Goal: Task Accomplishment & Management: Use online tool/utility

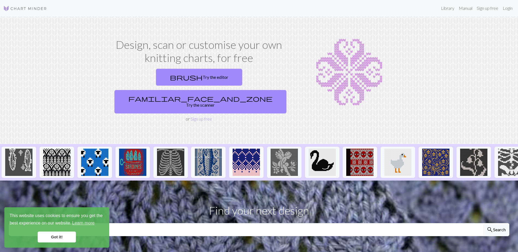
click at [173, 76] on link "brush Try the editor" at bounding box center [199, 77] width 86 height 17
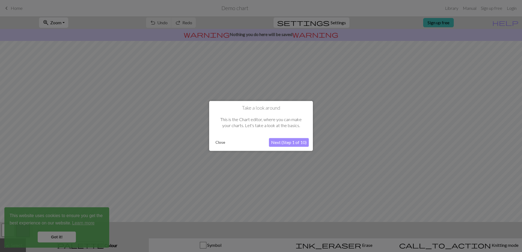
click at [294, 144] on button "Next (Step 1 of 10)" at bounding box center [289, 142] width 40 height 9
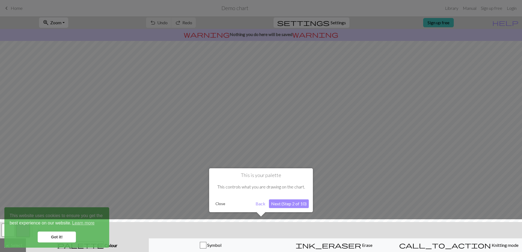
click at [50, 237] on div at bounding box center [261, 237] width 528 height 35
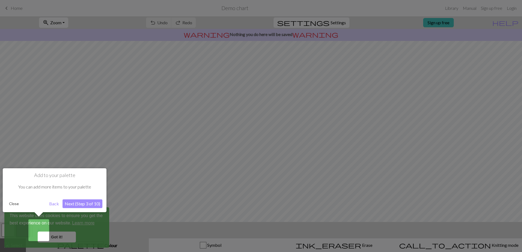
click at [75, 203] on button "Next (Step 3 of 10)" at bounding box center [83, 204] width 40 height 9
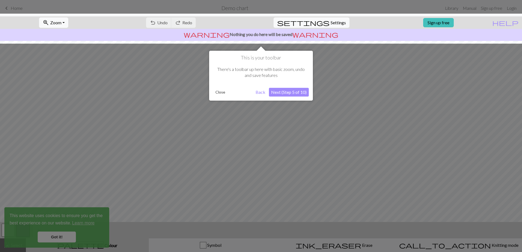
click at [289, 91] on button "Next (Step 5 of 10)" at bounding box center [289, 92] width 40 height 9
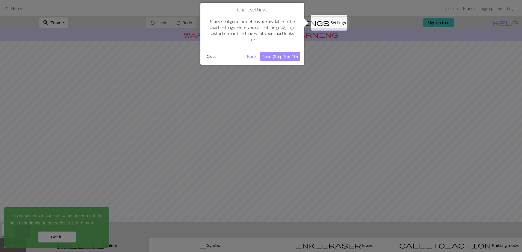
click at [278, 52] on button "Next (Step 6 of 10)" at bounding box center [280, 56] width 40 height 9
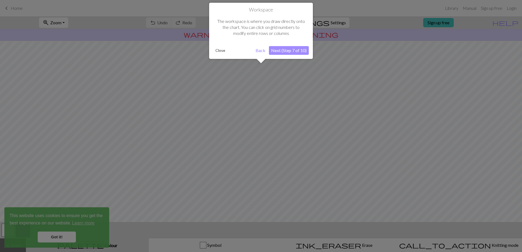
scroll to position [22, 0]
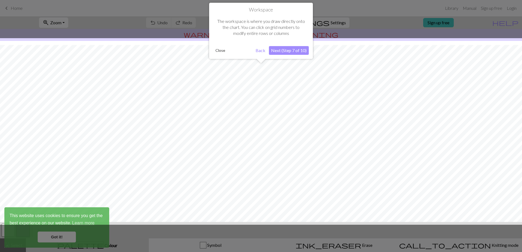
click at [280, 51] on button "Next (Step 7 of 10)" at bounding box center [289, 50] width 40 height 9
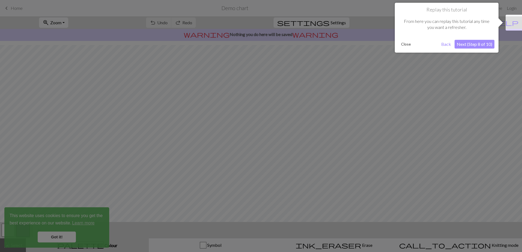
click at [472, 45] on button "Next (Step 8 of 10)" at bounding box center [475, 44] width 40 height 9
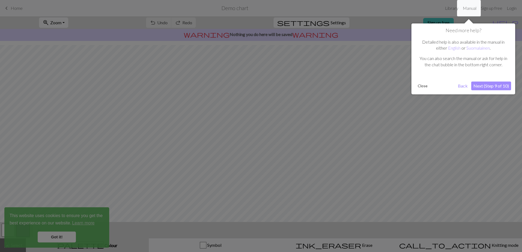
click at [488, 84] on button "Next (Step 9 of 10)" at bounding box center [491, 86] width 40 height 9
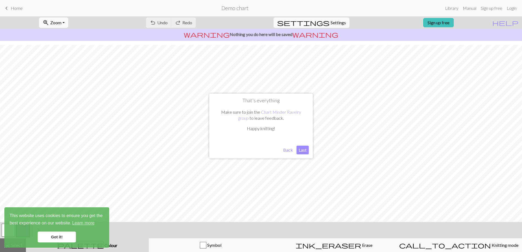
click at [300, 150] on button "Last" at bounding box center [303, 150] width 12 height 9
click at [56, 234] on link "Got it!" at bounding box center [57, 237] width 38 height 11
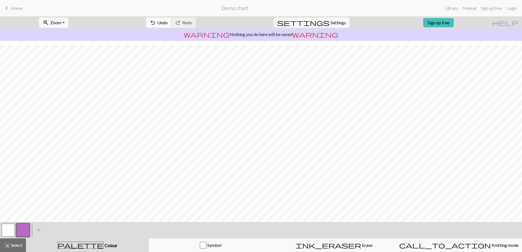
click at [5, 230] on button "button" at bounding box center [8, 230] width 13 height 13
click at [21, 232] on button "button" at bounding box center [22, 230] width 13 height 13
click at [203, 248] on div "button" at bounding box center [203, 245] width 7 height 7
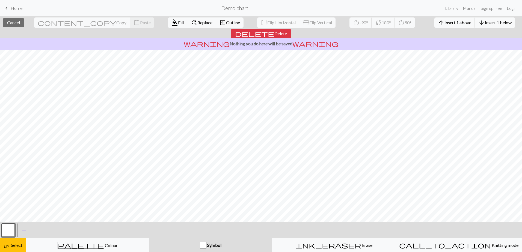
click at [14, 243] on span "Select" at bounding box center [16, 245] width 12 height 5
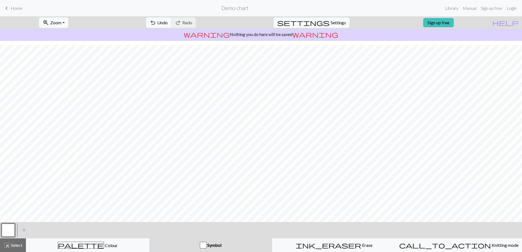
click at [491, 248] on span "Knitting mode" at bounding box center [505, 245] width 28 height 5
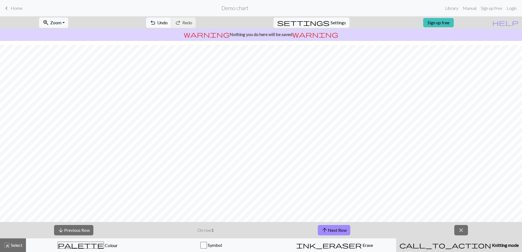
click at [337, 229] on button "arrow_upward Next Row" at bounding box center [334, 230] width 32 height 10
click at [337, 230] on button "arrow_upward Next Row" at bounding box center [334, 230] width 32 height 10
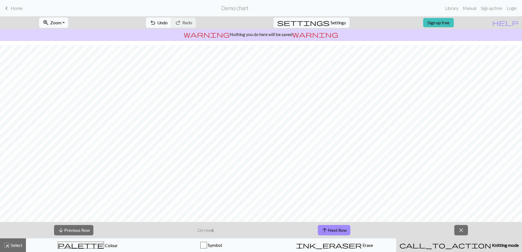
click at [337, 230] on button "arrow_upward Next Row" at bounding box center [334, 230] width 32 height 10
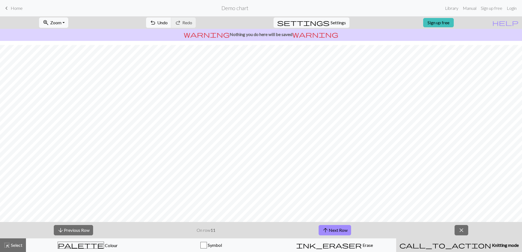
click at [337, 230] on button "arrow_upward Next Row" at bounding box center [335, 230] width 32 height 10
click at [370, 247] on div "ink_eraser Erase Erase" at bounding box center [334, 245] width 116 height 7
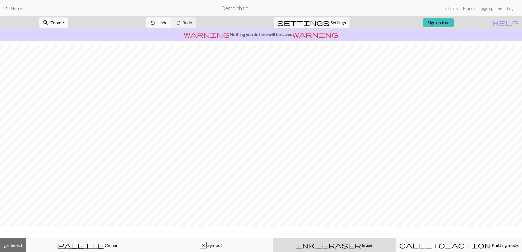
scroll to position [6, 0]
click at [223, 242] on div "x Symbol" at bounding box center [211, 245] width 116 height 7
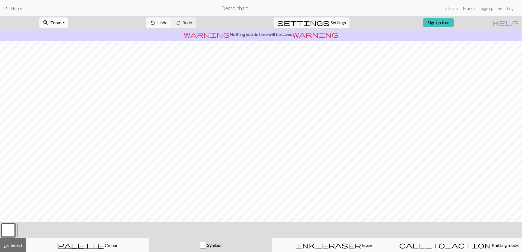
click at [203, 245] on div "button" at bounding box center [203, 245] width 7 height 7
click at [25, 230] on span "add" at bounding box center [24, 231] width 7 height 8
click at [23, 230] on button "button" at bounding box center [22, 230] width 13 height 13
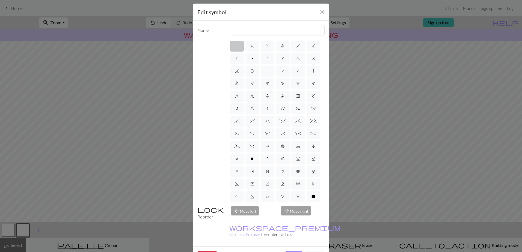
scroll to position [0, 0]
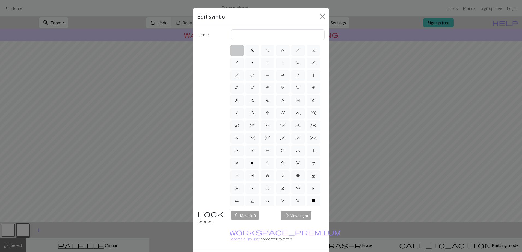
click at [274, 64] on label "s" at bounding box center [268, 63] width 14 height 11
click at [270, 63] on input "s" at bounding box center [268, 62] width 4 height 4
radio input "true"
type input "increase one left leaning"
click at [269, 51] on label "f" at bounding box center [268, 50] width 14 height 11
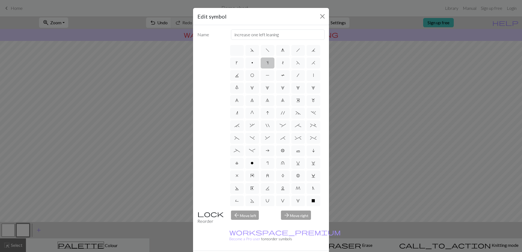
click at [269, 51] on input "f" at bounding box center [268, 49] width 4 height 4
radio input "true"
type input "left leaning decrease"
click at [280, 54] on label "g" at bounding box center [283, 50] width 14 height 11
click at [281, 51] on input "g" at bounding box center [283, 49] width 4 height 4
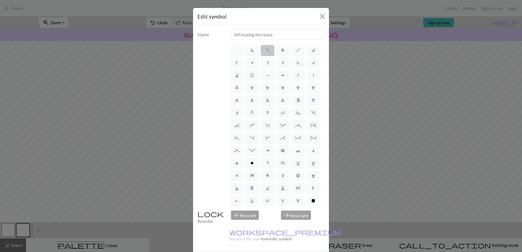
radio input "true"
type input "sk2p"
click at [276, 156] on label "b" at bounding box center [283, 151] width 14 height 11
click at [281, 151] on input "b" at bounding box center [283, 149] width 4 height 4
radio input "true"
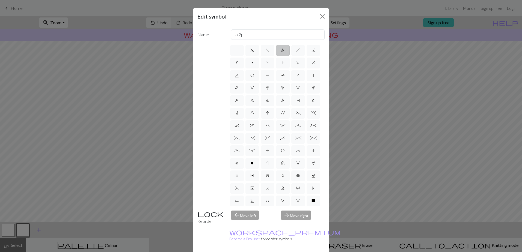
type input "Peppercorn"
click at [261, 156] on label "a" at bounding box center [268, 151] width 14 height 11
click at [266, 151] on input "a" at bounding box center [268, 149] width 4 height 4
radio input "true"
type input "Purl on WS"
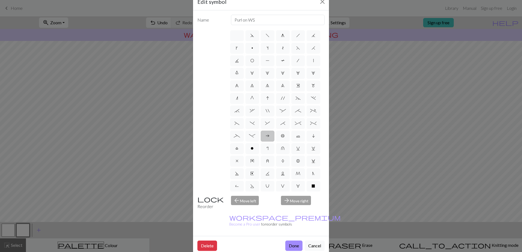
click at [281, 138] on span "b" at bounding box center [283, 136] width 4 height 4
click at [281, 136] on input "b" at bounding box center [283, 135] width 4 height 4
radio input "true"
type input "Peppercorn"
click at [291, 142] on label "c" at bounding box center [298, 136] width 14 height 11
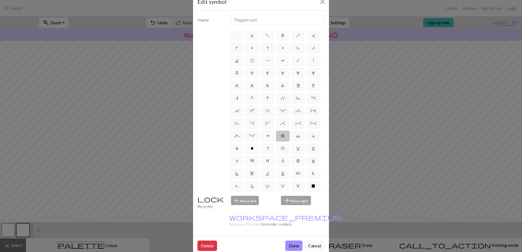
click at [296, 136] on input "c" at bounding box center [298, 135] width 4 height 4
radio input "true"
type input "Bind off"
click at [307, 142] on label "i" at bounding box center [314, 136] width 14 height 11
click at [312, 136] on input "i" at bounding box center [314, 135] width 4 height 4
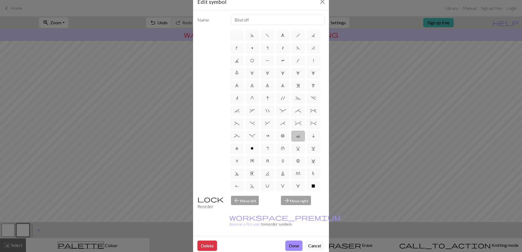
radio input "true"
type input "skpo"
click at [244, 154] on label "l" at bounding box center [237, 148] width 14 height 11
click at [239, 149] on input "l" at bounding box center [237, 147] width 4 height 4
radio input "true"
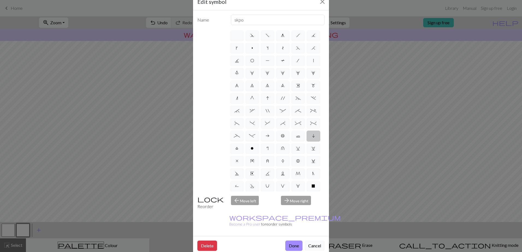
type input "Twisted stitch"
click at [312, 151] on span "w" at bounding box center [314, 148] width 4 height 4
click at [312, 149] on input "w" at bounding box center [314, 147] width 4 height 4
radio input "true"
type input "p1, yo, p1"
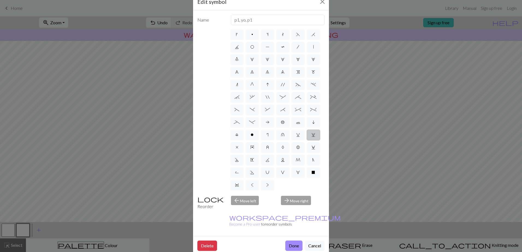
scroll to position [51, 0]
click at [307, 173] on label "X" at bounding box center [314, 172] width 14 height 11
click at [312, 183] on input "X" at bounding box center [314, 185] width 4 height 4
radio input "true"
type input "no stitch"
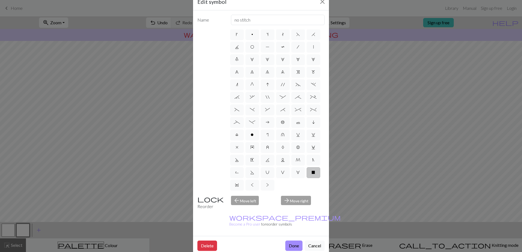
click at [261, 187] on label ">" at bounding box center [268, 185] width 14 height 11
click at [266, 196] on input ">" at bounding box center [268, 198] width 4 height 4
radio input "true"
type input "twisted purl"
click at [259, 180] on label "<" at bounding box center [252, 185] width 14 height 11
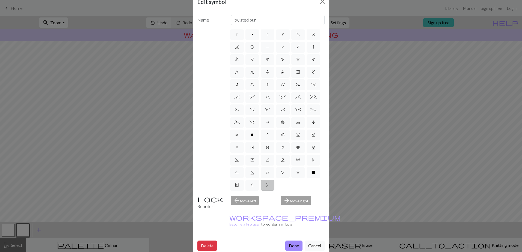
click at [254, 196] on input "<" at bounding box center [253, 198] width 4 height 4
radio input "true"
type input "twisted knit"
click at [244, 180] on label "Y" at bounding box center [237, 185] width 14 height 11
click at [239, 196] on input "Y" at bounding box center [237, 198] width 4 height 4
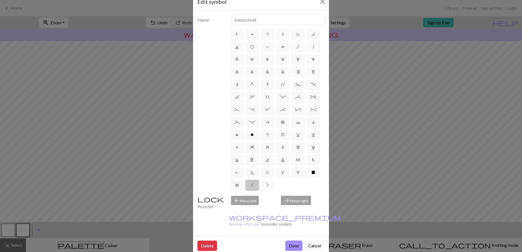
radio input "true"
type input "place bead"
click at [312, 174] on span "X" at bounding box center [314, 172] width 4 height 4
click at [312, 183] on input "X" at bounding box center [314, 185] width 4 height 4
radio input "true"
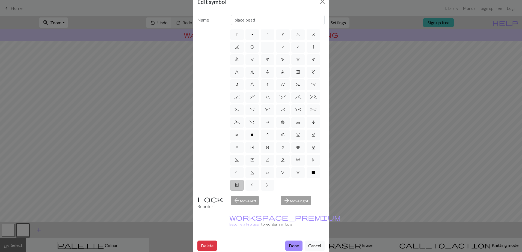
type input "no stitch"
click at [291, 174] on label "W" at bounding box center [298, 172] width 14 height 11
click at [296, 183] on input "W" at bounding box center [298, 185] width 4 height 4
radio input "true"
type input "k1, yo, k1"
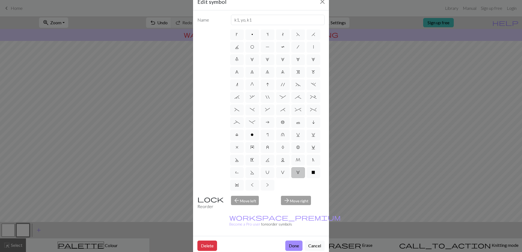
click at [281, 171] on span "V" at bounding box center [283, 172] width 4 height 4
click at [281, 183] on input "V" at bounding box center [283, 185] width 4 height 4
radio input "true"
type input "sl1 purlwise"
click at [296, 159] on span "M" at bounding box center [298, 160] width 5 height 4
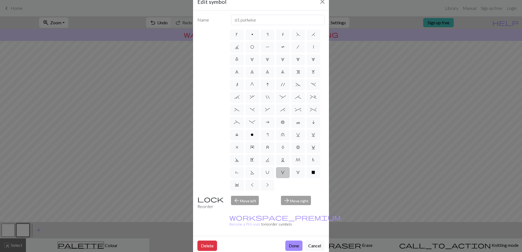
click at [296, 170] on input "M" at bounding box center [298, 172] width 4 height 4
radio input "true"
type input "m1"
click at [307, 162] on label "N" at bounding box center [314, 160] width 14 height 11
click at [312, 170] on input "N" at bounding box center [314, 172] width 4 height 4
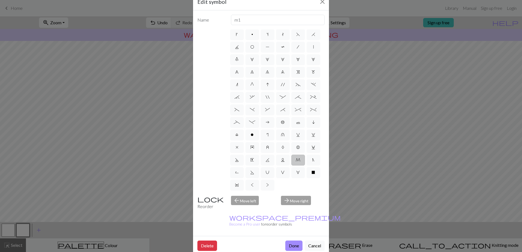
radio input "true"
type input "skp"
click at [244, 167] on label "R" at bounding box center [237, 172] width 14 height 11
click at [239, 183] on input "R" at bounding box center [237, 185] width 4 height 4
radio input "true"
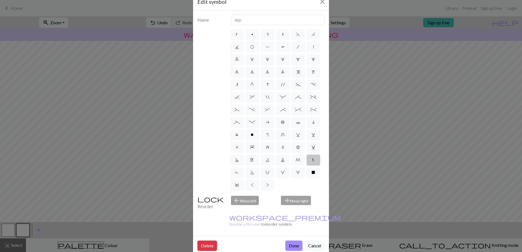
type input "purl by wrapping yarn over"
click at [259, 167] on label "S" at bounding box center [252, 172] width 14 height 11
click at [254, 183] on input "S" at bounding box center [252, 185] width 4 height 4
radio input "true"
type input "p2tog tbl"
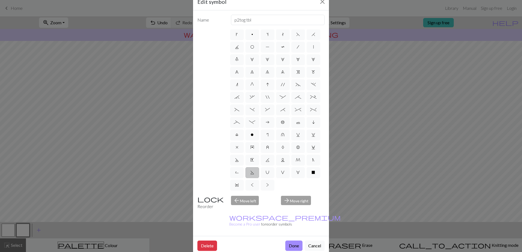
click at [274, 167] on label "U" at bounding box center [268, 172] width 14 height 11
click at [269, 183] on input "U" at bounding box center [268, 185] width 4 height 4
radio input "true"
type input "eyelet"
click at [285, 158] on span "L" at bounding box center [283, 160] width 4 height 4
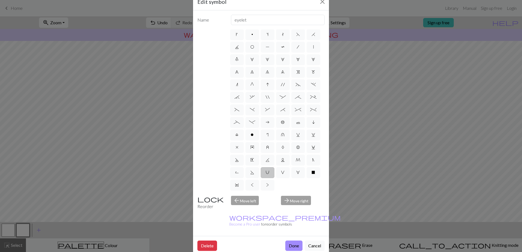
click at [285, 170] on input "L" at bounding box center [283, 172] width 4 height 4
radio input "true"
type input "Twisted reverse stitch"
click at [269, 158] on span "K" at bounding box center [268, 160] width 4 height 4
click at [269, 170] on input "K" at bounding box center [268, 172] width 4 height 4
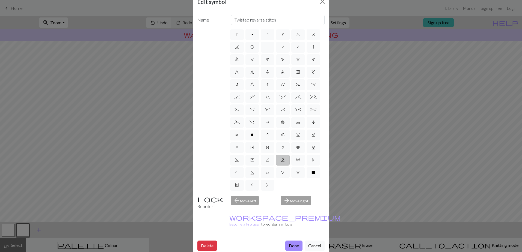
radio input "true"
type input "p2tog tbl"
click at [254, 170] on span "S" at bounding box center [252, 172] width 4 height 4
click at [254, 183] on input "S" at bounding box center [252, 185] width 4 height 4
radio input "true"
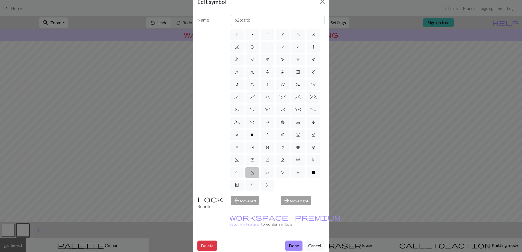
click at [274, 155] on label "K" at bounding box center [268, 160] width 14 height 11
click at [269, 170] on input "K" at bounding box center [268, 172] width 4 height 4
radio input "true"
click at [259, 155] on label "E" at bounding box center [252, 160] width 14 height 11
click at [254, 170] on input "E" at bounding box center [252, 172] width 4 height 4
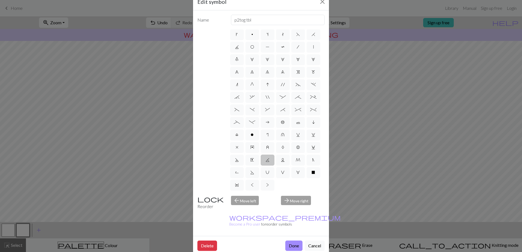
radio input "true"
type input "Left end"
click at [244, 155] on label "D" at bounding box center [237, 160] width 14 height 11
click at [239, 170] on input "D" at bounding box center [237, 172] width 4 height 4
radio input "true"
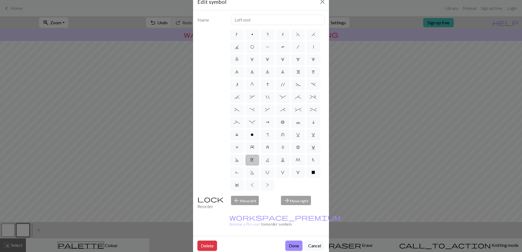
type input "Purl-side double decrease"
click at [307, 151] on label "C" at bounding box center [314, 147] width 14 height 11
click at [312, 158] on input "C" at bounding box center [314, 160] width 4 height 4
radio input "true"
type input "slp wyif"
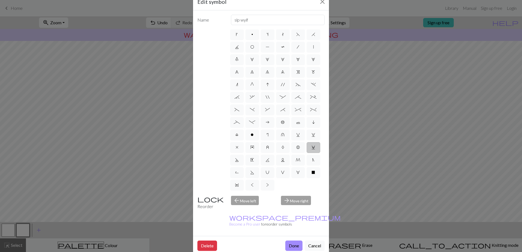
click at [237, 142] on label "x" at bounding box center [237, 147] width 14 height 11
click at [237, 158] on input "x" at bounding box center [238, 160] width 4 height 4
radio input "true"
type input "no stitch"
click at [246, 142] on label "y" at bounding box center [252, 147] width 14 height 11
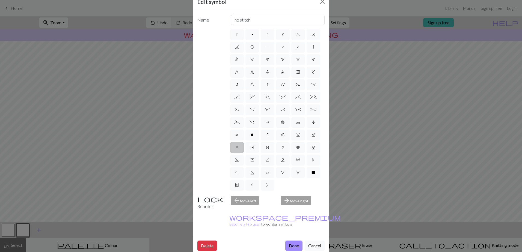
click at [250, 158] on input "y" at bounding box center [252, 160] width 4 height 4
radio input "true"
type input "make bobble"
click at [262, 142] on label "z" at bounding box center [268, 147] width 14 height 11
click at [266, 158] on input "z" at bounding box center [268, 160] width 4 height 4
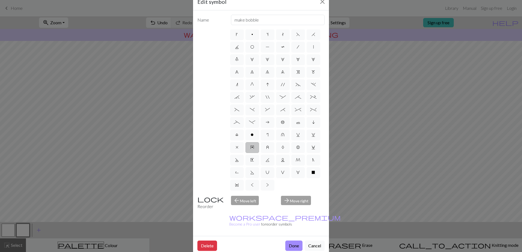
radio input "true"
type input "twisted stitch in row below"
click at [282, 145] on span "A" at bounding box center [283, 147] width 3 height 4
click at [282, 158] on input "A" at bounding box center [284, 160] width 4 height 4
radio input "true"
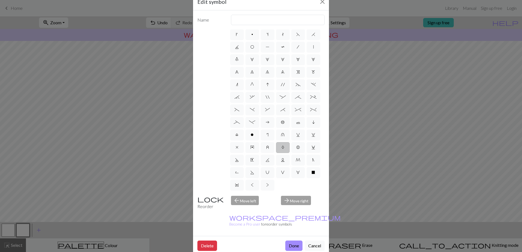
click at [283, 142] on label "A" at bounding box center [283, 147] width 14 height 11
click at [283, 158] on input "A" at bounding box center [284, 160] width 4 height 4
click at [296, 145] on span "B" at bounding box center [298, 147] width 4 height 4
click at [296, 158] on input "B" at bounding box center [298, 160] width 4 height 4
radio input "true"
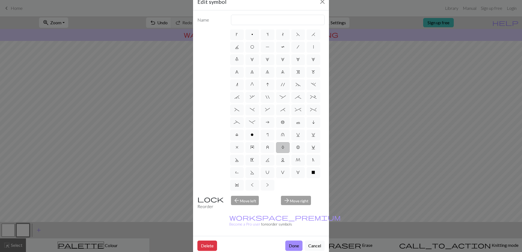
type input "Bobble"
click at [307, 141] on label "w" at bounding box center [314, 135] width 14 height 11
click at [312, 147] on input "w" at bounding box center [314, 147] width 4 height 4
radio input "true"
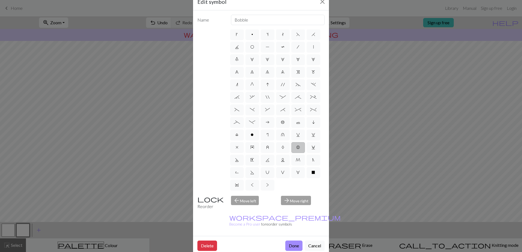
type input "p1, yo, p1"
click at [291, 141] on label "v" at bounding box center [298, 135] width 14 height 11
click at [296, 147] on input "v" at bounding box center [298, 147] width 4 height 4
radio input "true"
type input "sl1 knitwise"
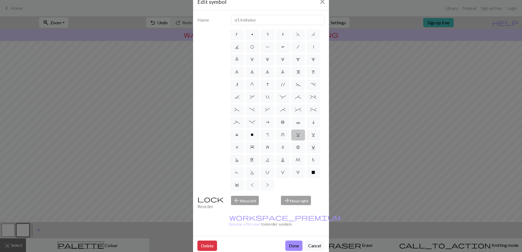
click at [276, 141] on label "u" at bounding box center [283, 135] width 14 height 11
click at [281, 149] on input "u" at bounding box center [283, 147] width 4 height 4
radio input "true"
type input "k1 in row below"
click at [261, 141] on label "r" at bounding box center [268, 135] width 14 height 11
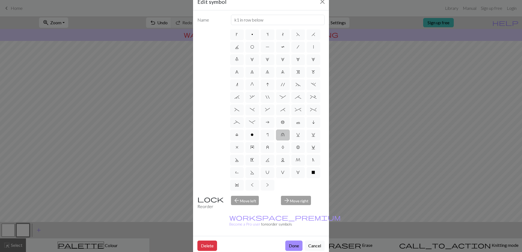
click at [266, 149] on input "r" at bounding box center [268, 147] width 4 height 4
radio input "true"
type input "knit by wrapping yarn over"
click at [245, 141] on label "o" at bounding box center [252, 135] width 14 height 11
click at [251, 149] on input "o" at bounding box center [253, 147] width 4 height 4
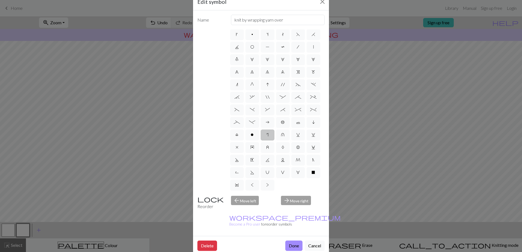
radio input "true"
type input "purl"
click at [244, 138] on label "l" at bounding box center [237, 135] width 14 height 11
click at [239, 145] on input "l" at bounding box center [237, 147] width 4 height 4
radio input "true"
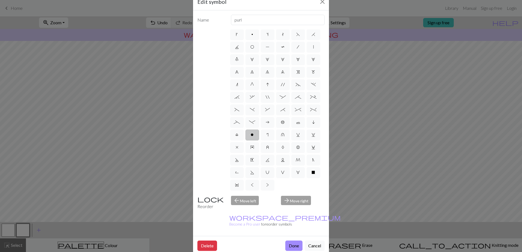
type input "Twisted stitch"
click at [307, 128] on label "i" at bounding box center [314, 122] width 14 height 11
click at [312, 136] on input "i" at bounding box center [314, 135] width 4 height 4
radio input "true"
type input "skpo"
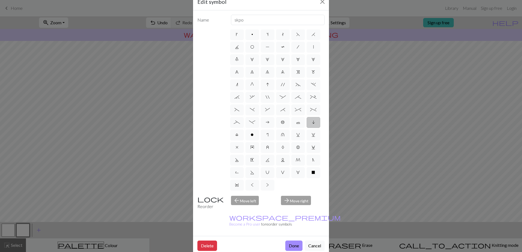
click at [291, 128] on label "c" at bounding box center [298, 122] width 14 height 11
click at [296, 136] on input "c" at bounding box center [298, 135] width 4 height 4
radio input "true"
type input "Bind off"
click at [276, 128] on label "b" at bounding box center [283, 122] width 14 height 11
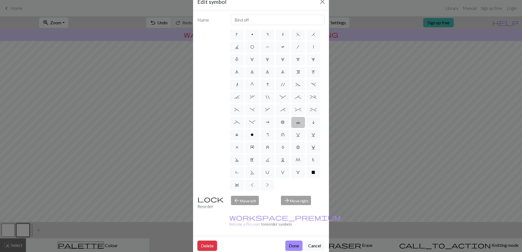
click at [281, 136] on input "b" at bounding box center [283, 135] width 4 height 4
radio input "true"
type input "Peppercorn"
click at [261, 128] on label "a" at bounding box center [268, 122] width 14 height 11
click at [266, 136] on input "a" at bounding box center [268, 135] width 4 height 4
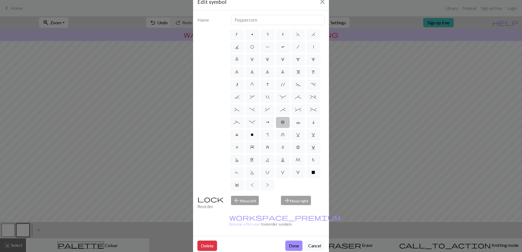
radio input "true"
type input "Purl on WS"
click at [276, 115] on label "*" at bounding box center [283, 110] width 14 height 11
click at [280, 120] on input "*" at bounding box center [282, 122] width 4 height 4
radio input "true"
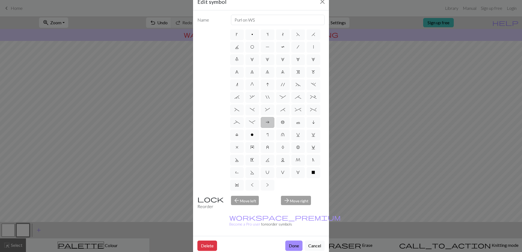
type input "right part of right 3+ stitch cable, wyib"
click at [295, 112] on span "^" at bounding box center [298, 110] width 6 height 4
click at [295, 123] on input "^" at bounding box center [297, 122] width 4 height 4
radio input "true"
type input "2 stitch right twist cable"
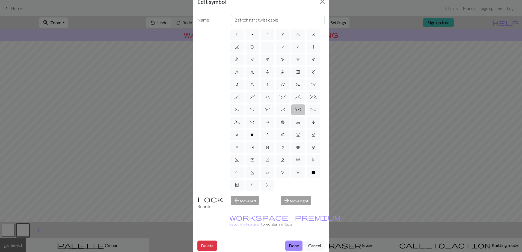
click at [310, 112] on span "%" at bounding box center [313, 110] width 6 height 4
click at [310, 123] on input "%" at bounding box center [312, 122] width 4 height 4
radio input "true"
type input "2 stitch left twist cable"
click at [240, 125] on span "_" at bounding box center [237, 122] width 6 height 4
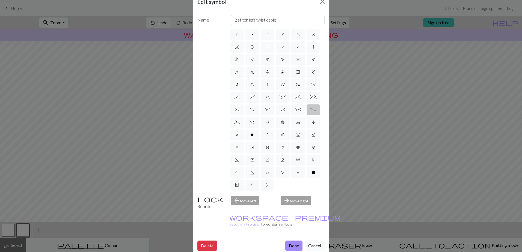
click at [237, 133] on input "_" at bounding box center [236, 135] width 4 height 4
radio input "true"
type input "Left part of left 4+ cable"
click at [259, 124] on label "-" at bounding box center [252, 122] width 14 height 11
click at [253, 133] on input "-" at bounding box center [251, 135] width 4 height 4
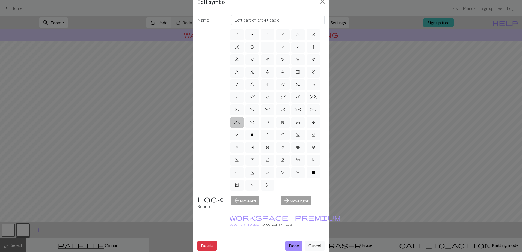
radio input "true"
type input "Right part of left 4+ cable"
click at [274, 115] on label "&" at bounding box center [268, 110] width 14 height 11
click at [269, 120] on input "&" at bounding box center [267, 122] width 4 height 4
radio input "true"
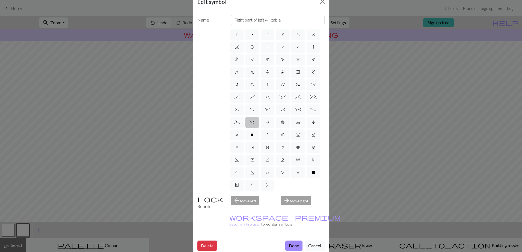
type input "left part of right 3+ stitch cable, wyib"
click at [259, 114] on label ")" at bounding box center [252, 110] width 14 height 11
click at [253, 120] on input ")" at bounding box center [252, 122] width 4 height 4
radio input "true"
type input "right part of left 3+ stitch cable, wyif"
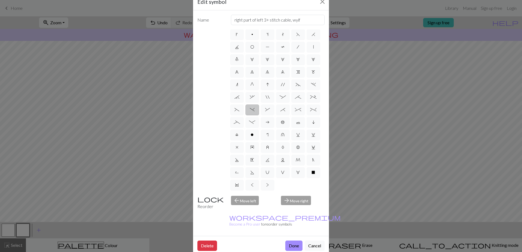
click at [244, 114] on label "(" at bounding box center [237, 110] width 14 height 11
click at [238, 120] on input "(" at bounding box center [237, 122] width 4 height 4
radio input "true"
type input "left part of left 3+ stitch cable, wyif"
click at [307, 103] on label "+" at bounding box center [314, 97] width 14 height 11
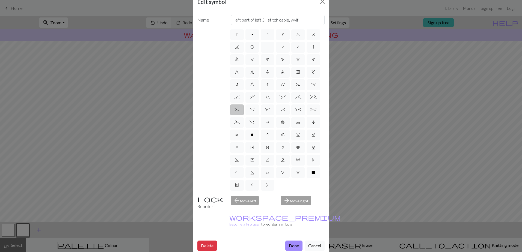
click at [310, 111] on input "+" at bounding box center [312, 110] width 4 height 4
radio input "true"
type input "2 stitch left purl twist cable"
click at [291, 103] on label ";" at bounding box center [298, 97] width 14 height 11
click at [295, 111] on input ";" at bounding box center [297, 110] width 4 height 4
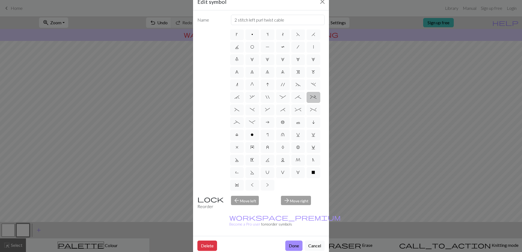
radio input "true"
type input "right part of 4+ stitch cable wyib"
click at [311, 87] on span "." at bounding box center [313, 84] width 5 height 4
click at [311, 99] on input "." at bounding box center [313, 97] width 4 height 4
radio input "true"
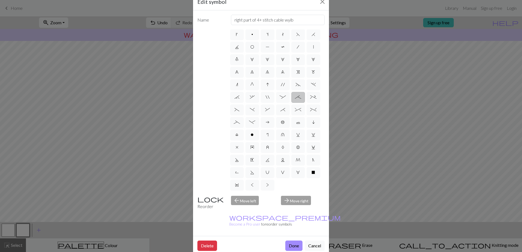
type input "3+ stitch left twist"
click at [244, 96] on label "`" at bounding box center [237, 97] width 14 height 11
click at [238, 108] on input "`" at bounding box center [237, 110] width 4 height 4
radio input "true"
type input "3+ stitch right twist"
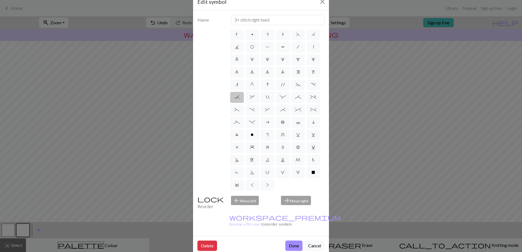
click at [259, 97] on label "," at bounding box center [252, 97] width 14 height 11
click at [253, 108] on input "," at bounding box center [252, 110] width 4 height 4
radio input "true"
click at [274, 102] on label """ at bounding box center [268, 97] width 14 height 11
click at [269, 108] on input """ at bounding box center [268, 110] width 4 height 4
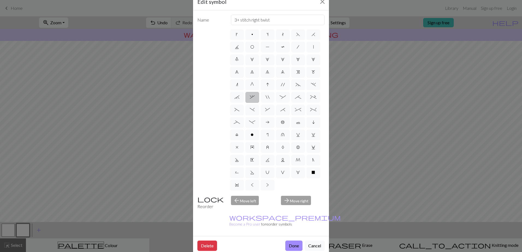
radio input "true"
type input "cable extra"
click at [286, 99] on span ":" at bounding box center [283, 97] width 6 height 4
click at [283, 108] on input ":" at bounding box center [282, 110] width 4 height 4
radio input "true"
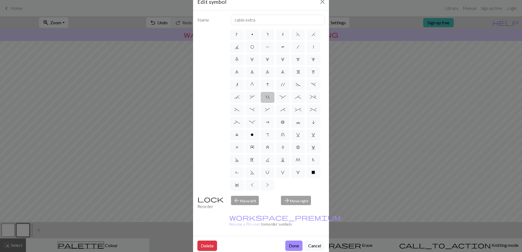
type input "left part of 4+ stitch cable wyib"
click at [296, 87] on span "~" at bounding box center [298, 84] width 5 height 4
click at [296, 95] on input "~" at bounding box center [298, 97] width 4 height 4
radio input "true"
type input "3+ stitch left twist"
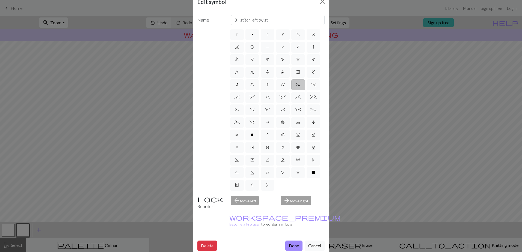
click at [281, 87] on span "'" at bounding box center [283, 84] width 4 height 4
click at [281, 95] on input "'" at bounding box center [283, 97] width 4 height 4
radio input "true"
type input "cable extra"
click at [266, 87] on span "I" at bounding box center [267, 84] width 3 height 4
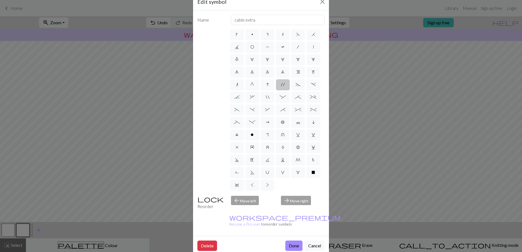
click at [266, 95] on input "I" at bounding box center [268, 97] width 4 height 4
radio input "true"
type input "sk2p"
click at [250, 87] on span "G" at bounding box center [252, 84] width 4 height 4
click at [250, 95] on input "G" at bounding box center [252, 97] width 4 height 4
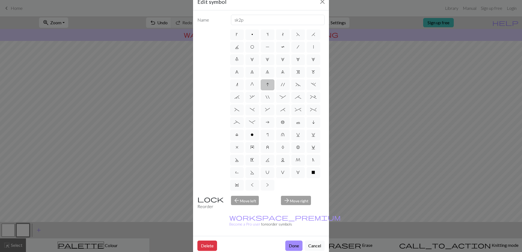
radio input "true"
type input "psso"
click at [238, 87] on label "n" at bounding box center [237, 84] width 14 height 11
click at [238, 95] on input "n" at bounding box center [238, 97] width 4 height 4
radio input "true"
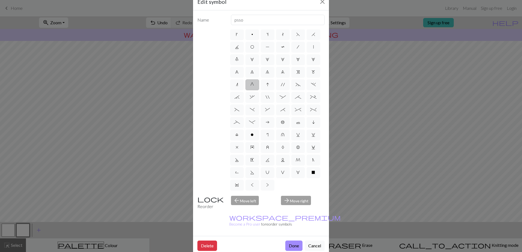
type input "k2tog"
click at [245, 74] on label "7" at bounding box center [252, 72] width 14 height 11
click at [250, 82] on input "7" at bounding box center [252, 84] width 4 height 4
radio input "true"
type input "decrease 2"
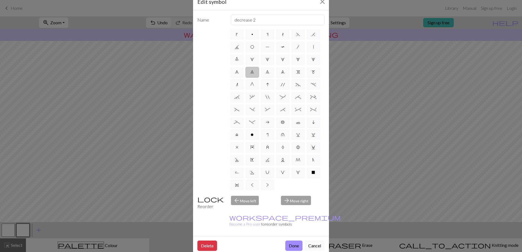
click at [266, 73] on span "8" at bounding box center [268, 72] width 4 height 4
click at [266, 82] on input "8" at bounding box center [268, 84] width 4 height 4
radio input "true"
type input "decrease 3"
click at [276, 75] on label "9" at bounding box center [283, 72] width 14 height 11
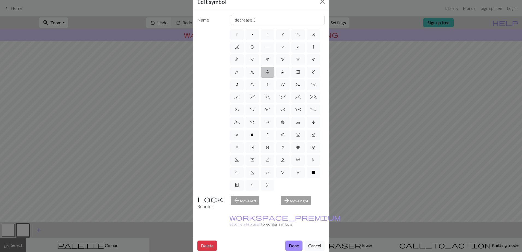
click at [281, 82] on input "9" at bounding box center [283, 84] width 4 height 4
radio input "true"
type input "decrease 4"
click at [291, 77] on label "e" at bounding box center [298, 72] width 14 height 11
click at [296, 82] on input "e" at bounding box center [298, 84] width 4 height 4
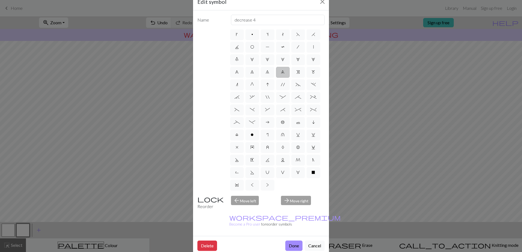
radio input "true"
type input "Right end"
click at [307, 75] on label "m" at bounding box center [314, 72] width 14 height 11
click at [312, 82] on input "m" at bounding box center [314, 84] width 4 height 4
radio input "true"
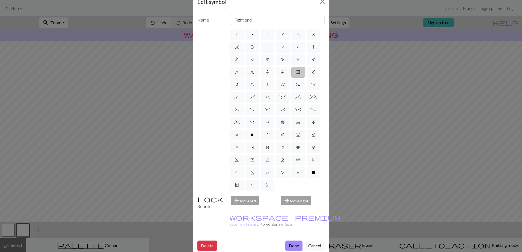
type input "m1"
click at [244, 67] on label "6" at bounding box center [237, 72] width 14 height 11
click at [239, 82] on input "6" at bounding box center [237, 84] width 4 height 4
radio input "true"
type input "decrease 1"
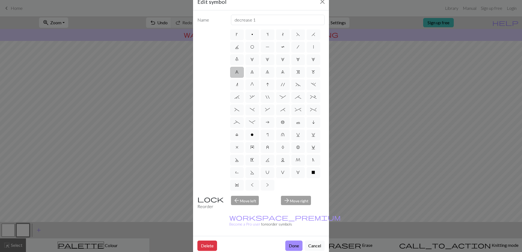
click at [307, 65] on label "5" at bounding box center [314, 59] width 14 height 11
click at [312, 70] on input "5" at bounding box center [314, 72] width 4 height 4
radio input "true"
type input "increase 5"
click at [291, 64] on label "4" at bounding box center [298, 59] width 14 height 11
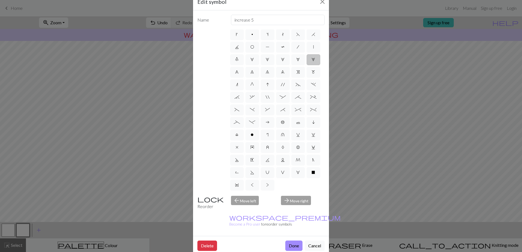
click at [296, 70] on input "4" at bounding box center [298, 72] width 4 height 4
radio input "true"
type input "increase 4"
click at [276, 64] on label "3" at bounding box center [283, 59] width 14 height 11
click at [281, 70] on input "3" at bounding box center [283, 72] width 4 height 4
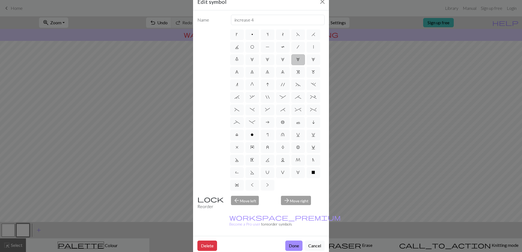
radio input "true"
type input "increase 3"
click at [266, 61] on span "2" at bounding box center [268, 59] width 4 height 4
click at [266, 70] on input "2" at bounding box center [268, 72] width 4 height 4
radio input "true"
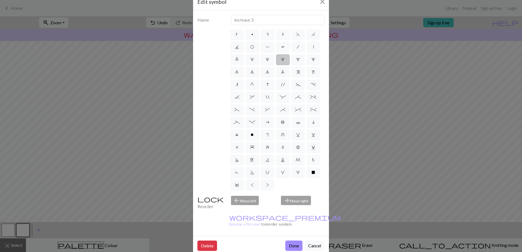
type input "increase 2"
click at [259, 54] on label "1" at bounding box center [252, 59] width 14 height 11
click at [254, 70] on input "1" at bounding box center [252, 72] width 4 height 4
radio input "true"
type input "increase 1"
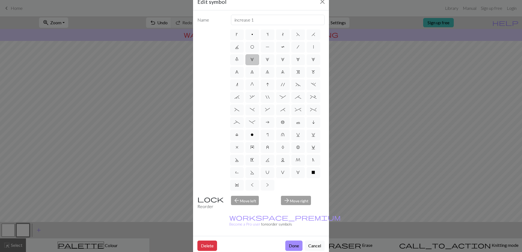
click at [239, 57] on span "0" at bounding box center [237, 59] width 4 height 4
click at [239, 70] on input "0" at bounding box center [237, 72] width 4 height 4
radio input "true"
type input "decrease 5"
click at [307, 49] on label "|" at bounding box center [314, 47] width 14 height 11
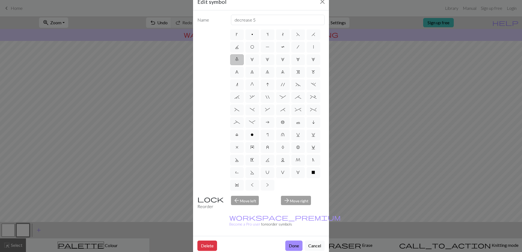
click at [313, 57] on input "|" at bounding box center [315, 59] width 4 height 4
radio input "true"
type input "slip stitch"
click at [291, 50] on label "/" at bounding box center [298, 47] width 14 height 11
click at [297, 57] on input "/" at bounding box center [299, 59] width 4 height 4
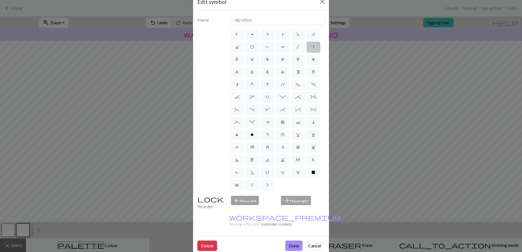
radio input "true"
type input "right leaning decrease"
click at [281, 49] on span "T" at bounding box center [283, 47] width 4 height 4
click at [281, 57] on input "T" at bounding box center [283, 59] width 4 height 4
radio input "true"
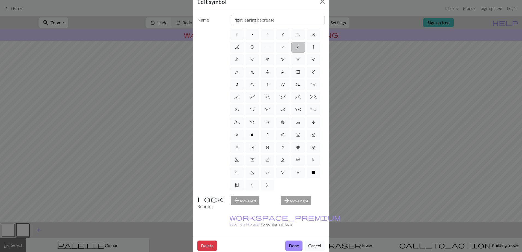
type input "ptbl"
click at [291, 37] on label "F" at bounding box center [298, 34] width 14 height 11
click at [296, 45] on input "F" at bounding box center [298, 47] width 4 height 4
radio input "true"
type input "ssk"
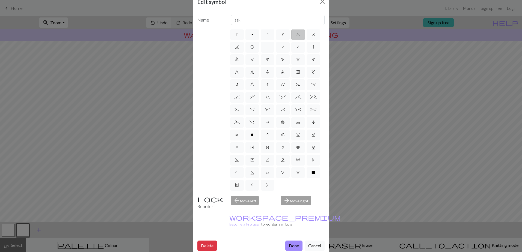
click at [312, 37] on span "H" at bounding box center [314, 34] width 4 height 4
click at [312, 45] on input "H" at bounding box center [314, 47] width 4 height 4
radio input "true"
type input "k2tog"
click at [244, 42] on label "J" at bounding box center [237, 47] width 14 height 11
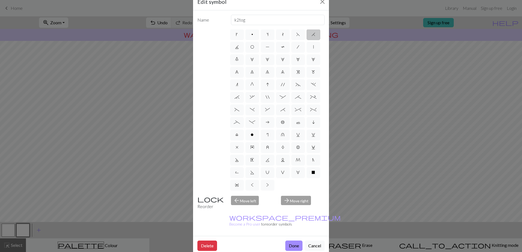
click at [239, 57] on input "J" at bounding box center [237, 59] width 4 height 4
radio input "true"
type input "p3tog"
click at [259, 42] on label "O" at bounding box center [252, 47] width 14 height 11
click at [254, 57] on input "O" at bounding box center [252, 59] width 4 height 4
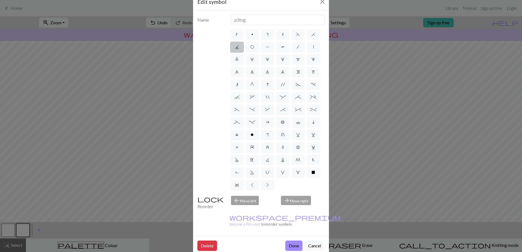
radio input "true"
type input "yo"
click at [274, 42] on label "P" at bounding box center [268, 47] width 14 height 11
click at [269, 57] on input "P" at bounding box center [268, 59] width 4 height 4
radio input "true"
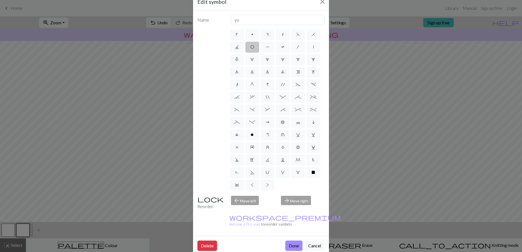
type input "purl"
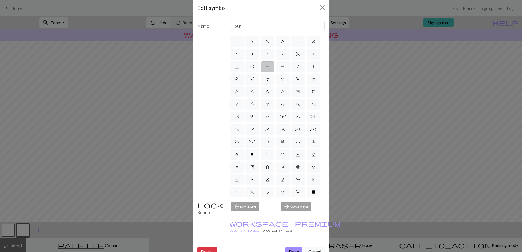
scroll to position [0, 0]
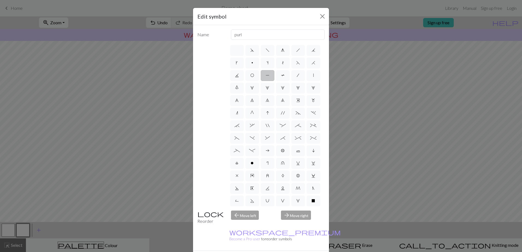
click at [290, 66] on label "t" at bounding box center [283, 63] width 14 height 11
click at [285, 63] on input "t" at bounding box center [284, 62] width 4 height 4
radio input "true"
type input "ktbl"
click at [274, 66] on label "s" at bounding box center [268, 63] width 14 height 11
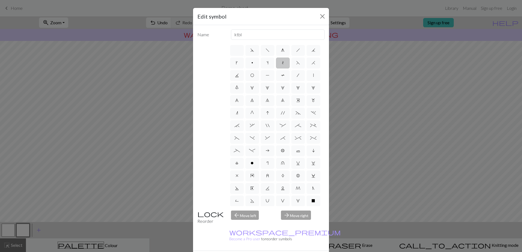
click at [270, 63] on input "s" at bounding box center [268, 62] width 4 height 4
radio input "true"
type input "increase one left leaning"
click at [259, 65] on label "p" at bounding box center [252, 63] width 14 height 11
click at [255, 63] on input "p" at bounding box center [253, 62] width 4 height 4
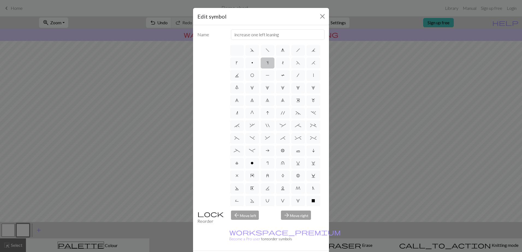
radio input "true"
type input "purl"
click at [244, 63] on label "k" at bounding box center [237, 63] width 14 height 11
click at [239, 63] on input "k" at bounding box center [238, 62] width 4 height 4
radio input "true"
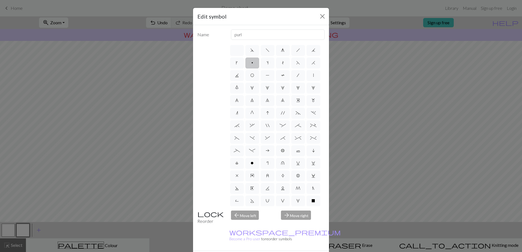
type input "right leaning increase"
click at [307, 56] on label "j" at bounding box center [314, 50] width 14 height 11
click at [312, 51] on input "j" at bounding box center [314, 49] width 4 height 4
radio input "true"
type input "k3tog"
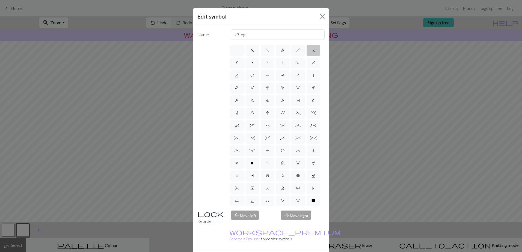
click at [237, 54] on label at bounding box center [237, 50] width 14 height 11
click at [237, 51] on input "radio" at bounding box center [239, 49] width 4 height 4
radio input "true"
type input "Knit"
click at [250, 51] on span "d" at bounding box center [252, 50] width 4 height 4
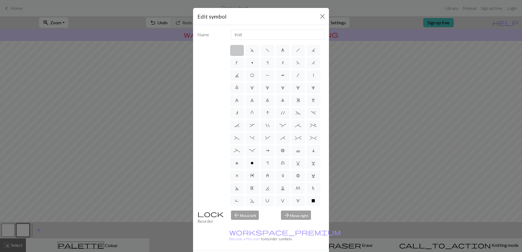
click at [250, 51] on input "d" at bounding box center [252, 49] width 4 height 4
radio input "true"
type input "sk2p"
click at [266, 52] on span "f" at bounding box center [268, 50] width 4 height 4
click at [266, 51] on input "f" at bounding box center [268, 49] width 4 height 4
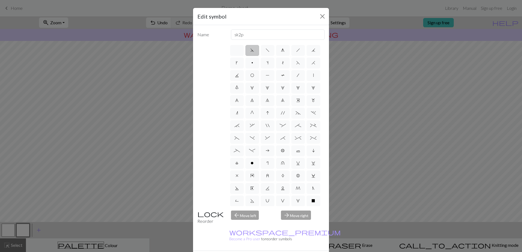
radio input "true"
type input "left leaning decrease"
click at [276, 49] on label "g" at bounding box center [283, 50] width 14 height 11
click at [281, 49] on input "g" at bounding box center [283, 49] width 4 height 4
radio input "true"
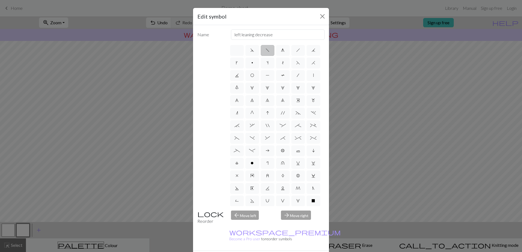
type input "sk2p"
click at [296, 52] on span "h" at bounding box center [298, 50] width 4 height 4
click at [296, 51] on input "h" at bounding box center [298, 49] width 4 height 4
radio input "true"
type input "right leaning decrease"
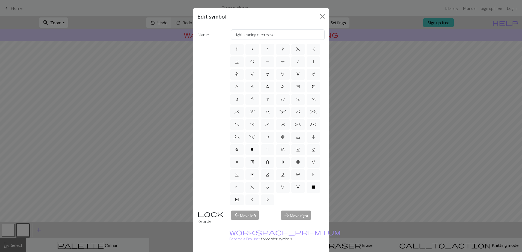
scroll to position [15, 0]
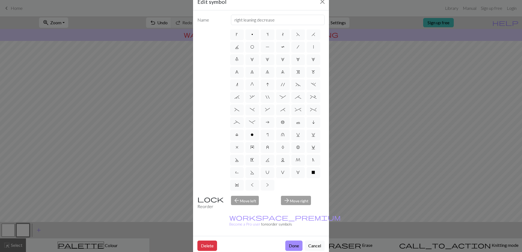
click at [281, 172] on span "V" at bounding box center [283, 172] width 4 height 4
click at [281, 183] on input "V" at bounding box center [283, 185] width 4 height 4
radio input "true"
type input "sl1 purlwise"
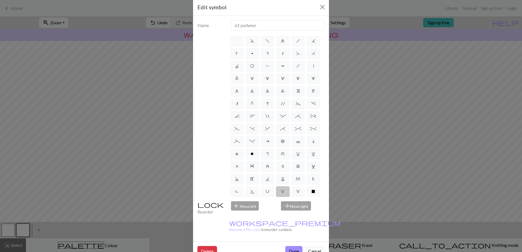
scroll to position [0, 0]
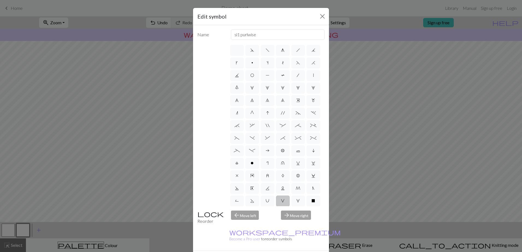
click at [312, 65] on span "H" at bounding box center [314, 63] width 4 height 4
click at [312, 63] on input "H" at bounding box center [314, 62] width 4 height 4
radio input "true"
type input "k2tog"
click at [238, 64] on span "k" at bounding box center [237, 63] width 2 height 4
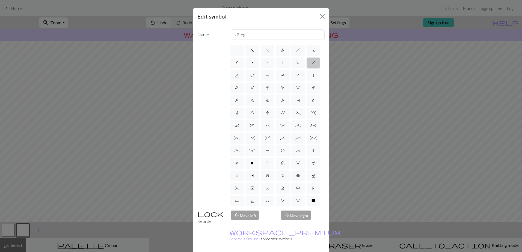
click at [239, 63] on input "k" at bounding box center [238, 62] width 4 height 4
radio input "true"
type input "right leaning increase"
click at [312, 52] on span "j" at bounding box center [314, 50] width 4 height 4
click at [312, 51] on input "j" at bounding box center [314, 49] width 4 height 4
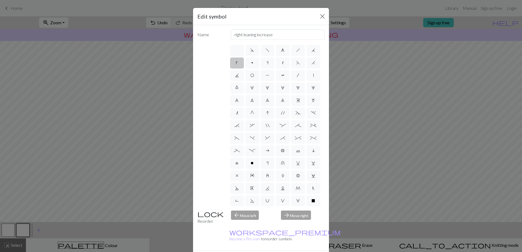
radio input "true"
type input "k3tog"
click at [244, 61] on label "k" at bounding box center [237, 63] width 14 height 11
click at [239, 61] on input "k" at bounding box center [238, 62] width 4 height 4
radio input "true"
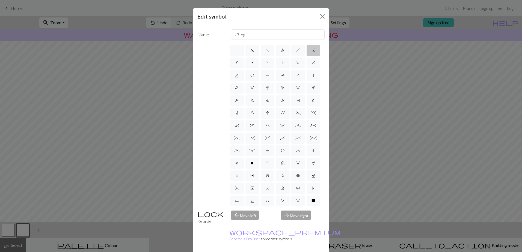
type input "right leaning increase"
click at [253, 51] on label "d" at bounding box center [252, 50] width 14 height 11
click at [253, 51] on input "d" at bounding box center [252, 49] width 4 height 4
radio input "true"
type input "sk2p"
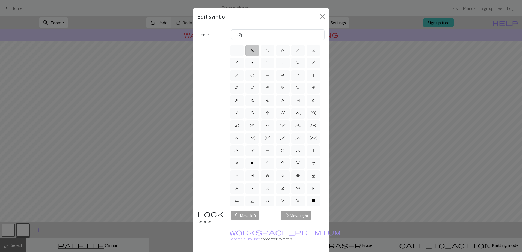
click at [261, 51] on label "f" at bounding box center [268, 50] width 14 height 11
click at [266, 51] on input "f" at bounding box center [268, 49] width 4 height 4
radio input "true"
type input "left leaning decrease"
click at [277, 51] on label "g" at bounding box center [283, 50] width 14 height 11
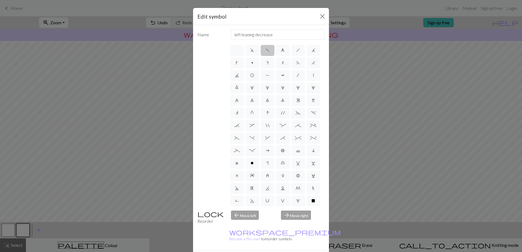
click at [281, 51] on input "g" at bounding box center [283, 49] width 4 height 4
radio input "true"
click at [279, 34] on input "sk2p" at bounding box center [278, 34] width 94 height 10
drag, startPoint x: 279, startPoint y: 34, endPoint x: 227, endPoint y: 38, distance: 52.9
click at [228, 38] on div "sk2p" at bounding box center [278, 34] width 100 height 10
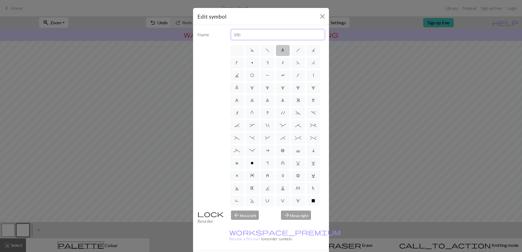
click at [249, 37] on input "kfb" at bounding box center [278, 34] width 94 height 10
click at [219, 55] on div "d f g h j k p s t F H J O P T / | 0 1 2 3 4 5 6 7 8 9 e m n G I ' ~ . ` , " : ;…" at bounding box center [260, 125] width 127 height 162
click at [298, 48] on label "h" at bounding box center [298, 50] width 14 height 11
click at [298, 48] on input "h" at bounding box center [298, 49] width 4 height 4
click at [281, 51] on span "g" at bounding box center [283, 50] width 4 height 4
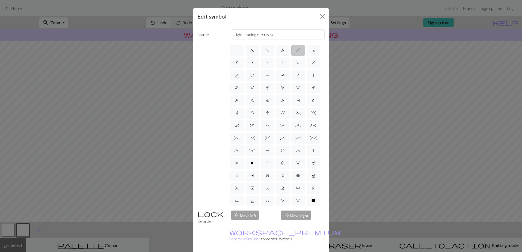
click at [281, 51] on input "g" at bounding box center [283, 49] width 4 height 4
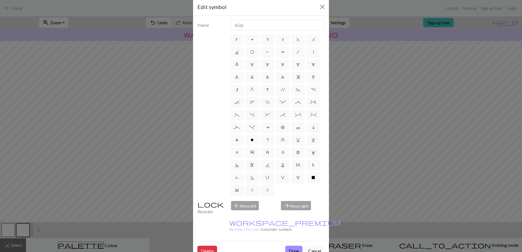
scroll to position [15, 0]
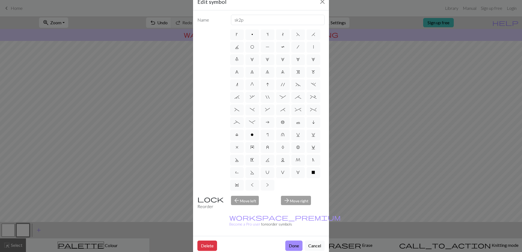
click at [295, 198] on div "arrow_forward Move right" at bounding box center [303, 203] width 50 height 14
click at [244, 201] on div "arrow_back Move left" at bounding box center [253, 203] width 50 height 14
click at [261, 188] on label ">" at bounding box center [268, 185] width 14 height 11
click at [266, 196] on input ">" at bounding box center [268, 198] width 4 height 4
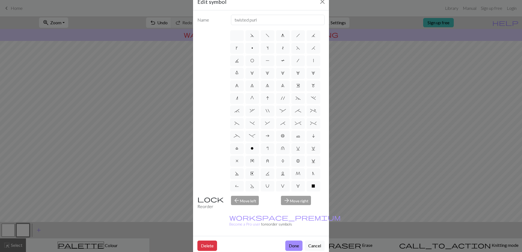
click at [250, 100] on span "G" at bounding box center [252, 98] width 4 height 4
click at [250, 99] on input "G" at bounding box center [252, 97] width 4 height 4
click at [263, 104] on label "I" at bounding box center [268, 98] width 14 height 11
click at [266, 99] on input "I" at bounding box center [268, 97] width 4 height 4
click at [236, 100] on span "n" at bounding box center [237, 98] width 2 height 4
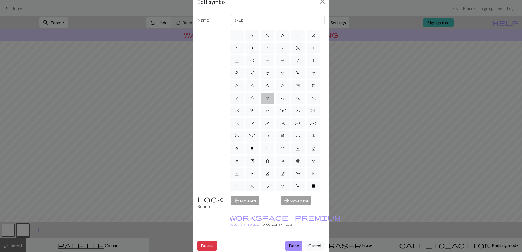
click at [236, 99] on input "n" at bounding box center [238, 97] width 4 height 4
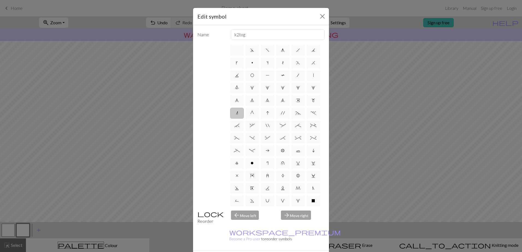
click at [307, 106] on label "m" at bounding box center [314, 100] width 14 height 11
click at [312, 101] on input "m" at bounding box center [314, 99] width 4 height 4
click at [239, 102] on span "6" at bounding box center [237, 100] width 4 height 4
click at [239, 101] on input "6" at bounding box center [237, 99] width 4 height 4
click at [291, 106] on label "e" at bounding box center [298, 100] width 14 height 11
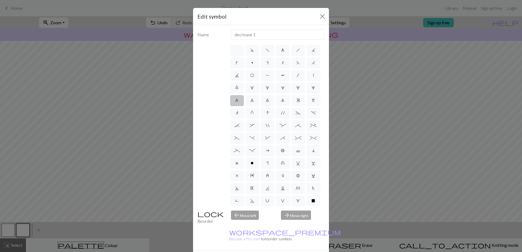
click at [296, 101] on input "e" at bounding box center [298, 99] width 4 height 4
click at [281, 103] on span "9" at bounding box center [283, 100] width 4 height 4
click at [281, 101] on input "9" at bounding box center [283, 99] width 4 height 4
click at [266, 90] on span "2" at bounding box center [268, 88] width 4 height 4
click at [266, 88] on input "2" at bounding box center [268, 87] width 4 height 4
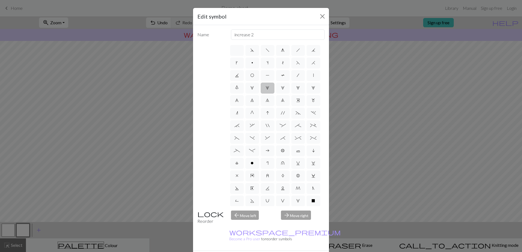
click at [254, 87] on span "1" at bounding box center [252, 88] width 4 height 4
click at [254, 87] on input "1" at bounding box center [252, 87] width 4 height 4
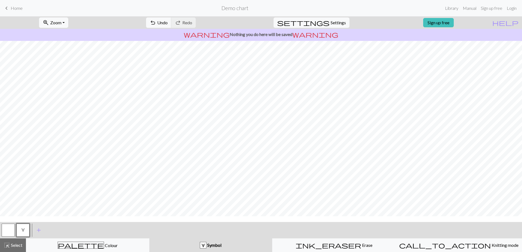
scroll to position [0, 0]
click at [22, 244] on span "Select" at bounding box center [16, 245] width 12 height 5
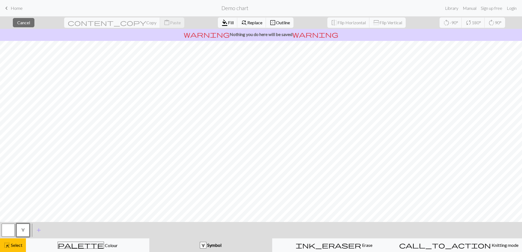
click at [276, 24] on span "Outline" at bounding box center [283, 22] width 14 height 5
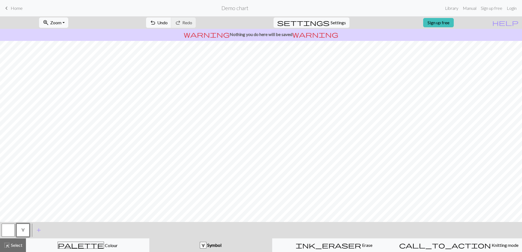
click at [331, 25] on span "Settings" at bounding box center [338, 22] width 15 height 7
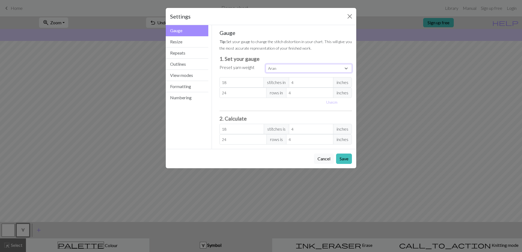
click at [286, 67] on select "Custom Square Lace Light Fingering Fingering Sport Double knit Worsted Aran Bul…" at bounding box center [309, 68] width 86 height 8
click at [266, 64] on select "Custom Square Lace Light Fingering Fingering Sport Double knit Worsted Aran Bul…" at bounding box center [309, 68] width 86 height 8
click at [187, 34] on button "Gauge" at bounding box center [187, 30] width 43 height 11
click at [187, 40] on button "Resize" at bounding box center [187, 41] width 43 height 11
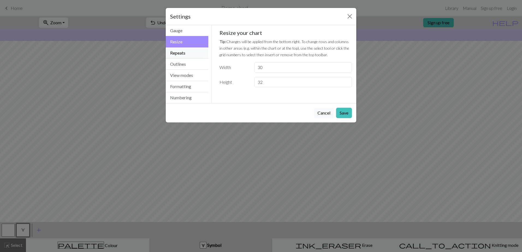
click at [188, 56] on button "Repeats" at bounding box center [187, 53] width 43 height 11
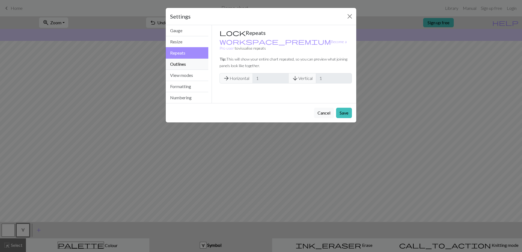
click at [189, 67] on button "Outlines" at bounding box center [187, 64] width 43 height 11
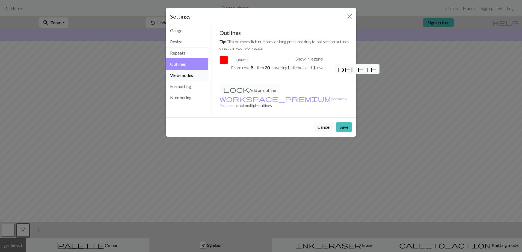
click at [184, 79] on button "View modes" at bounding box center [187, 75] width 43 height 11
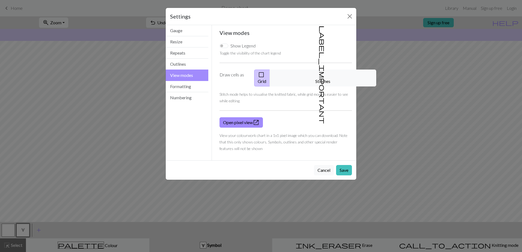
click at [337, 76] on button "label_important Stitches" at bounding box center [323, 78] width 106 height 17
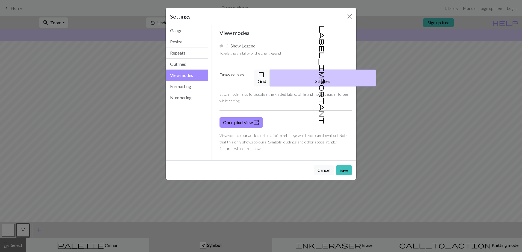
click at [270, 75] on button "check_box_outline_blank Grid" at bounding box center [262, 78] width 16 height 17
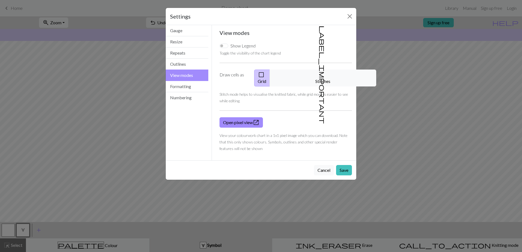
click at [309, 74] on button "label_important Stitches" at bounding box center [323, 78] width 106 height 17
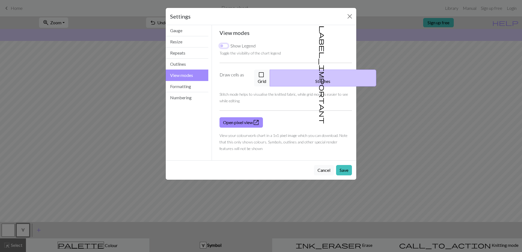
click at [224, 46] on input "Show Legend" at bounding box center [224, 46] width 9 height 4
click at [191, 82] on button "Formatting" at bounding box center [187, 86] width 43 height 11
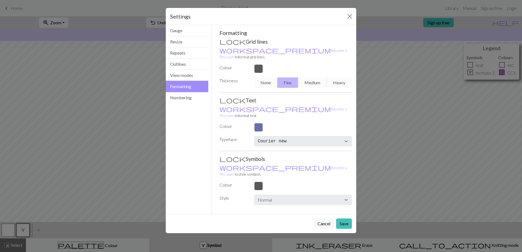
click at [260, 64] on div at bounding box center [303, 68] width 104 height 9
click at [265, 78] on div "None Fine Medium Heavy" at bounding box center [303, 83] width 104 height 10
click at [304, 78] on div "None Fine Medium Heavy" at bounding box center [303, 83] width 104 height 10
click at [313, 78] on div "None Fine Medium Heavy" at bounding box center [303, 83] width 104 height 10
click at [256, 123] on div at bounding box center [303, 127] width 104 height 9
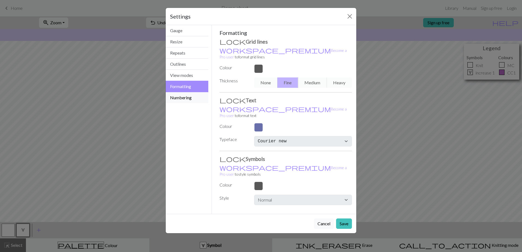
click at [194, 98] on button "Numbering" at bounding box center [187, 97] width 43 height 11
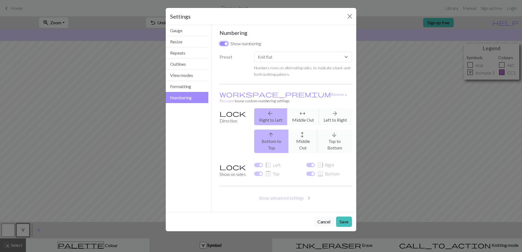
click at [227, 44] on input "Show numbering" at bounding box center [224, 44] width 9 height 4
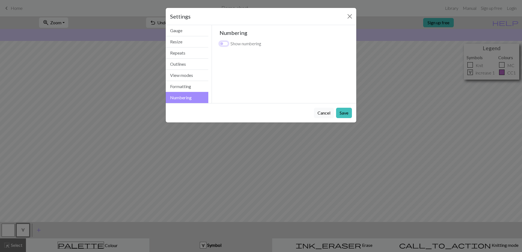
click at [223, 44] on input "Show numbering" at bounding box center [224, 44] width 9 height 4
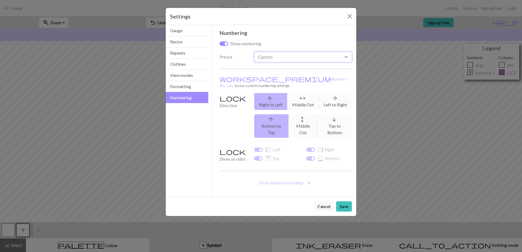
click at [299, 58] on select "Custom Knit flat Knit in the round Lace knitting Cross stitch" at bounding box center [303, 57] width 98 height 10
click at [254, 52] on select "Custom Knit flat Knit in the round Lace knitting Cross stitch" at bounding box center [303, 57] width 98 height 10
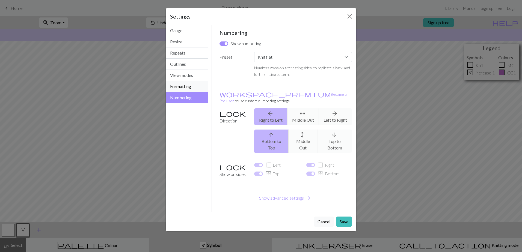
click at [183, 85] on button "Formatting" at bounding box center [187, 86] width 43 height 11
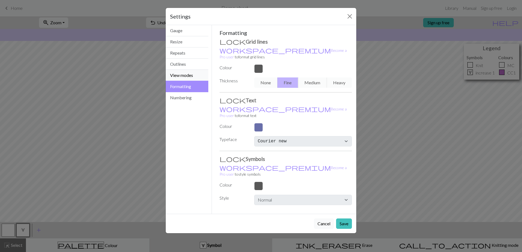
click at [185, 75] on button "View modes" at bounding box center [187, 75] width 43 height 11
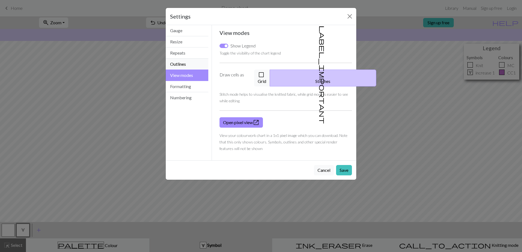
click at [189, 65] on button "Outlines" at bounding box center [187, 64] width 43 height 11
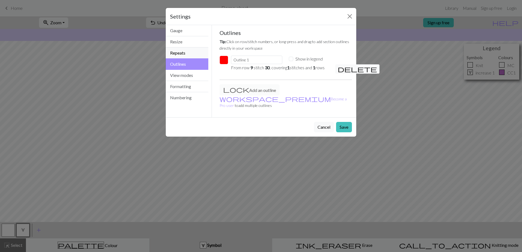
click at [196, 53] on button "Repeats" at bounding box center [187, 53] width 43 height 11
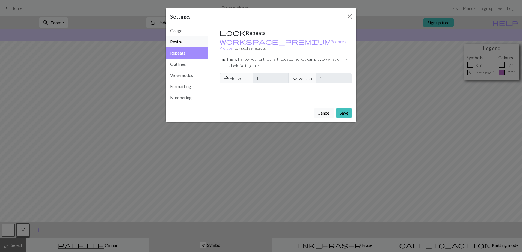
click at [196, 42] on button "Resize" at bounding box center [187, 41] width 43 height 11
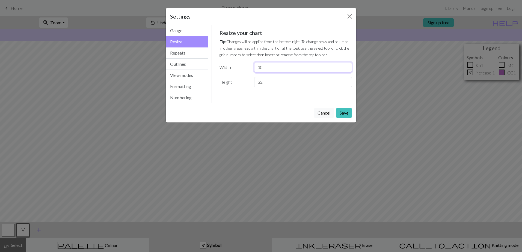
drag, startPoint x: 273, startPoint y: 67, endPoint x: 236, endPoint y: 70, distance: 37.2
click at [236, 70] on div "Width 30" at bounding box center [285, 67] width 139 height 10
click at [292, 87] on input "32" at bounding box center [303, 82] width 98 height 10
drag, startPoint x: 295, startPoint y: 84, endPoint x: 236, endPoint y: 84, distance: 59.0
click at [236, 84] on div "Height 32" at bounding box center [285, 82] width 139 height 10
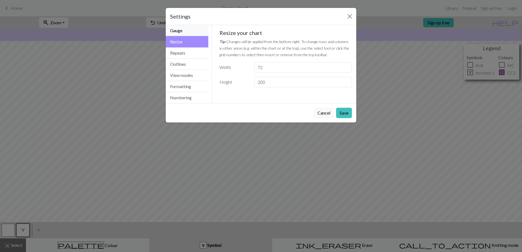
click at [195, 33] on button "Gauge" at bounding box center [187, 30] width 43 height 11
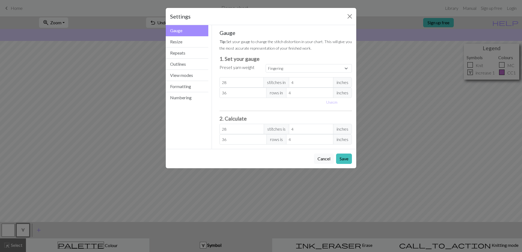
click at [342, 159] on button "Save" at bounding box center [344, 159] width 16 height 10
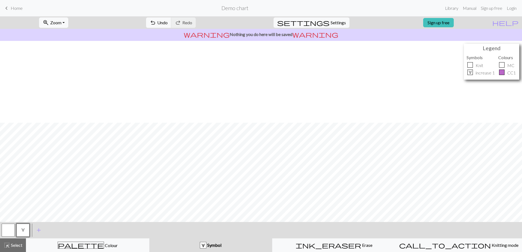
scroll to position [82, 0]
click at [49, 26] on span "zoom_in" at bounding box center [46, 23] width 7 height 8
click at [69, 54] on button "Fit height" at bounding box center [60, 52] width 43 height 9
click at [61, 24] on span "Zoom" at bounding box center [55, 22] width 11 height 5
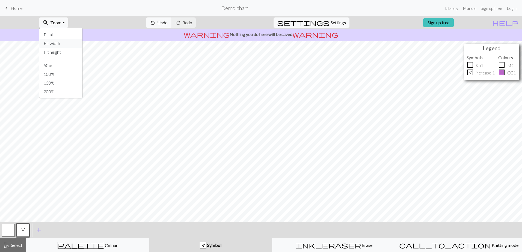
click at [64, 45] on button "Fit width" at bounding box center [60, 43] width 43 height 9
click at [311, 251] on button "ink_eraser Erase Erase" at bounding box center [333, 246] width 123 height 14
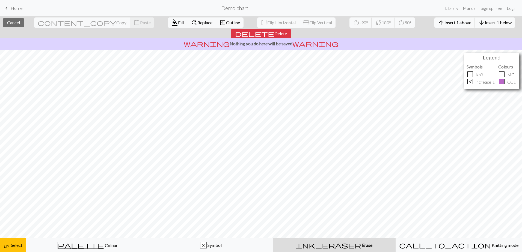
click at [316, 244] on div "ink_eraser Erase Erase" at bounding box center [334, 245] width 116 height 7
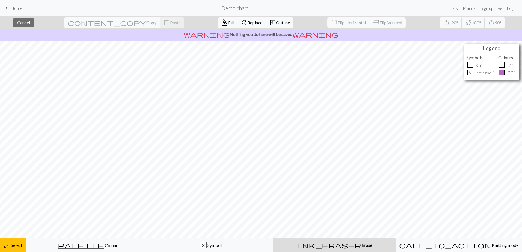
click at [325, 246] on div "ink_eraser Erase Erase" at bounding box center [334, 245] width 116 height 7
click at [20, 244] on span "Select" at bounding box center [16, 245] width 12 height 5
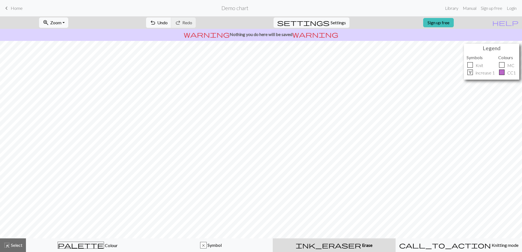
click at [315, 243] on div "ink_eraser Erase Erase" at bounding box center [334, 245] width 116 height 7
click at [336, 25] on span "Settings" at bounding box center [338, 22] width 15 height 7
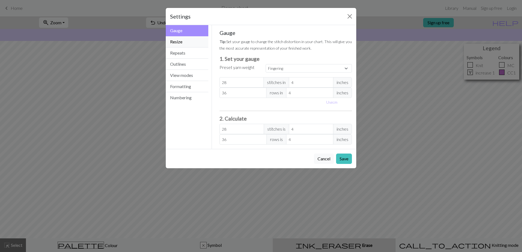
click at [201, 42] on button "Resize" at bounding box center [187, 41] width 43 height 11
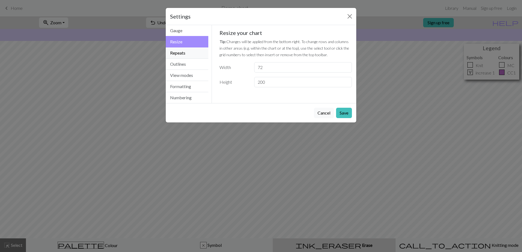
click at [197, 54] on button "Repeats" at bounding box center [187, 53] width 43 height 11
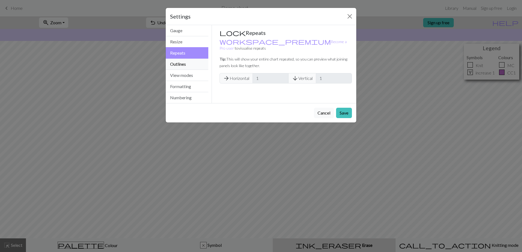
click at [200, 62] on button "Outlines" at bounding box center [187, 64] width 43 height 11
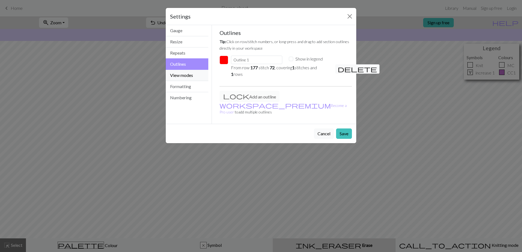
click at [190, 75] on button "View modes" at bounding box center [187, 75] width 43 height 11
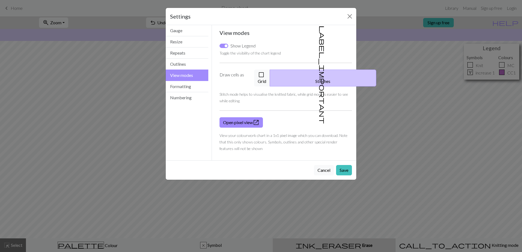
click at [270, 76] on button "check_box_outline_blank Grid" at bounding box center [262, 78] width 16 height 17
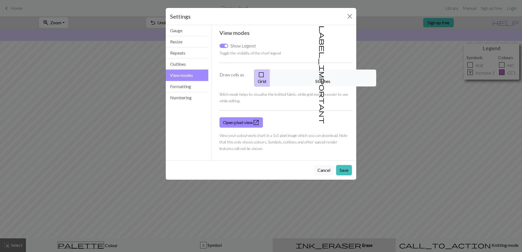
click at [345, 166] on button "Save" at bounding box center [344, 170] width 16 height 10
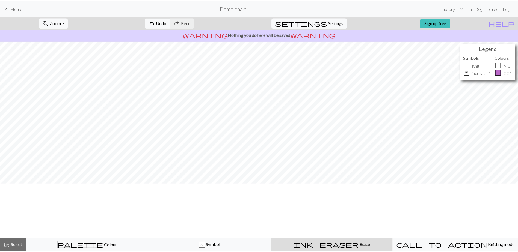
scroll to position [0, 0]
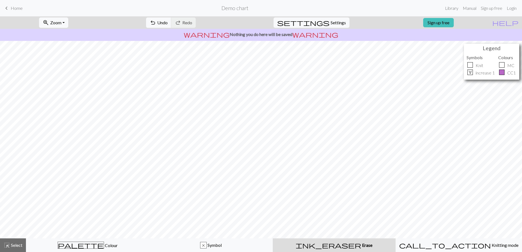
click at [19, 8] on span "Home" at bounding box center [17, 7] width 12 height 5
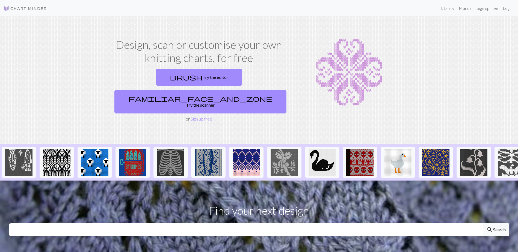
click at [168, 72] on link "brush Try the editor" at bounding box center [199, 77] width 86 height 17
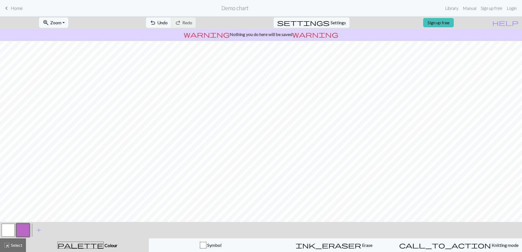
click at [454, 24] on link "Sign up free" at bounding box center [438, 22] width 31 height 9
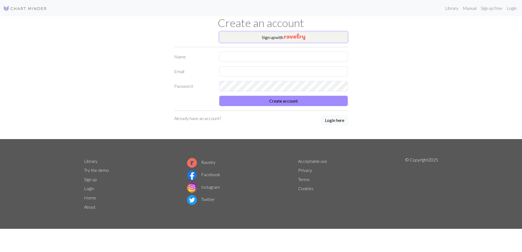
click at [278, 38] on button "Sign up with" at bounding box center [283, 37] width 129 height 11
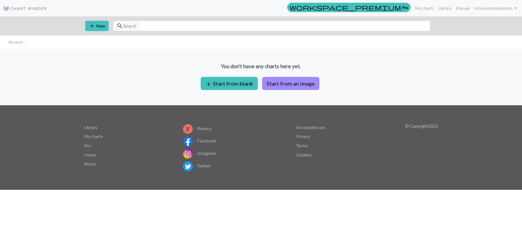
click at [234, 84] on button "add Start from blank" at bounding box center [229, 83] width 57 height 13
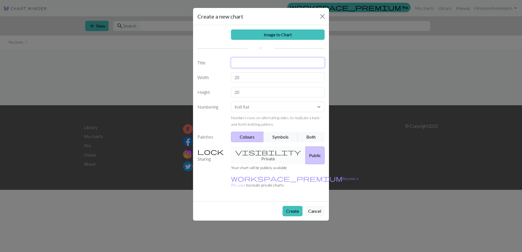
click at [245, 63] on input "text" at bounding box center [278, 63] width 94 height 10
drag, startPoint x: 242, startPoint y: 78, endPoint x: 225, endPoint y: 79, distance: 17.6
click at [225, 79] on div "Width 20" at bounding box center [261, 77] width 134 height 10
click at [264, 90] on input "20" at bounding box center [278, 92] width 94 height 10
drag, startPoint x: 263, startPoint y: 91, endPoint x: 227, endPoint y: 93, distance: 36.9
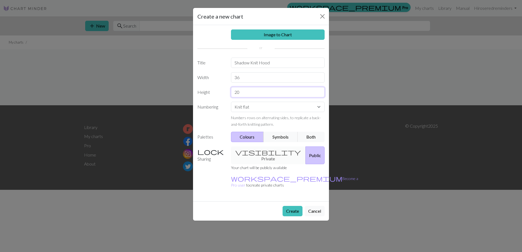
click at [227, 93] on div "Height 20" at bounding box center [261, 92] width 134 height 10
click at [316, 135] on button "Both" at bounding box center [311, 137] width 27 height 10
click at [273, 151] on div "visibility Private Public" at bounding box center [278, 156] width 100 height 18
click at [247, 152] on div "visibility Private Public" at bounding box center [278, 156] width 100 height 18
click at [294, 206] on button "Create" at bounding box center [293, 211] width 20 height 10
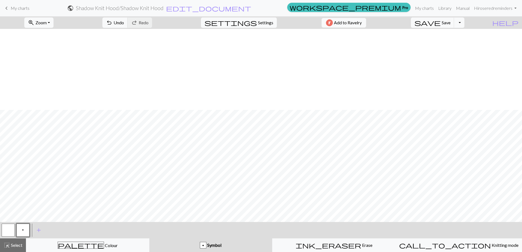
scroll to position [1474, 0]
click at [209, 248] on div "p Symbol" at bounding box center [211, 245] width 116 height 7
click at [23, 231] on span "p" at bounding box center [23, 230] width 2 height 4
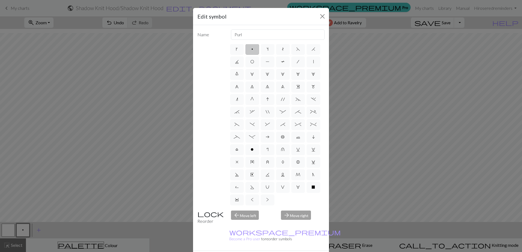
scroll to position [51, 0]
click at [312, 187] on span "X" at bounding box center [314, 187] width 4 height 4
click at [312, 198] on input "X" at bounding box center [314, 200] width 4 height 4
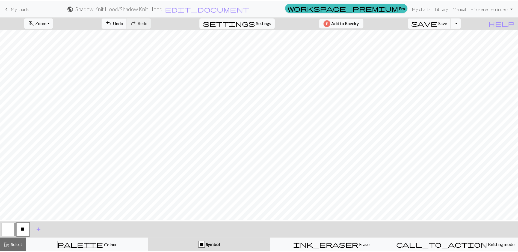
scroll to position [1419, 0]
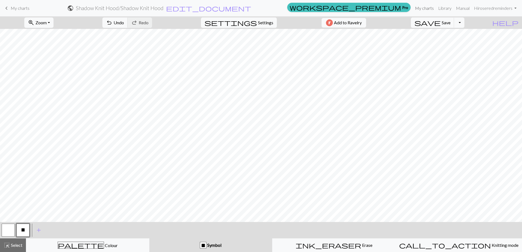
click at [428, 8] on link "My charts" at bounding box center [424, 8] width 23 height 11
click at [451, 22] on span "Save" at bounding box center [446, 22] width 9 height 5
click at [456, 21] on div "Chart saved" at bounding box center [261, 11] width 522 height 22
click at [451, 24] on span "Save" at bounding box center [446, 22] width 9 height 5
click at [426, 8] on link "My charts" at bounding box center [424, 8] width 23 height 11
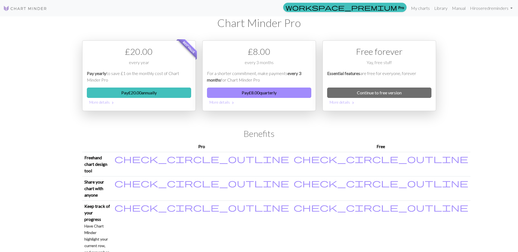
click at [365, 93] on link "Continue to free version" at bounding box center [379, 93] width 104 height 10
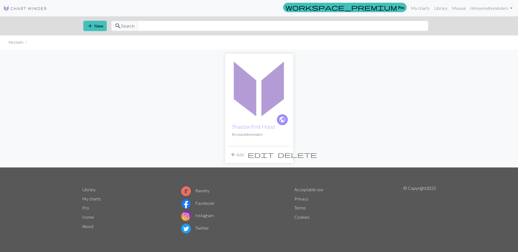
click at [259, 125] on link "Shadow Knit Hood" at bounding box center [253, 127] width 43 height 6
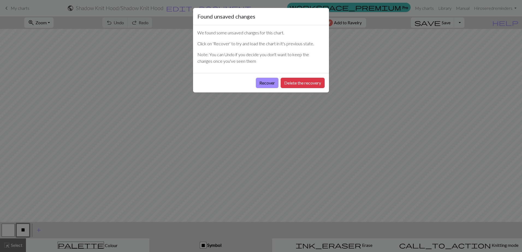
click at [268, 83] on button "Recover" at bounding box center [267, 83] width 23 height 10
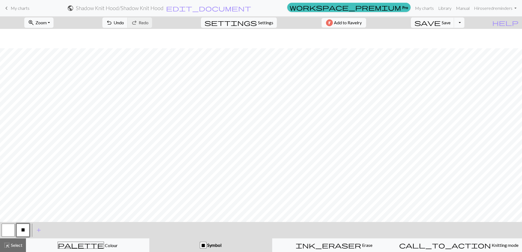
scroll to position [1474, 0]
click at [38, 230] on span "add" at bounding box center [38, 231] width 7 height 8
click at [40, 232] on button "button" at bounding box center [37, 230] width 13 height 13
click at [36, 230] on button "button" at bounding box center [37, 230] width 13 height 13
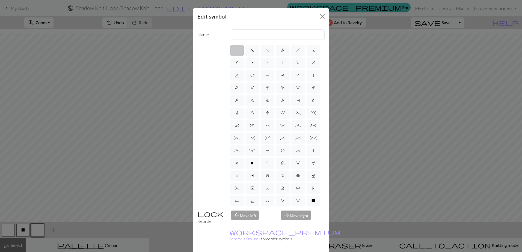
click at [254, 89] on span "1" at bounding box center [252, 88] width 4 height 4
click at [254, 88] on input "1" at bounding box center [252, 87] width 4 height 4
click at [283, 54] on label "g" at bounding box center [283, 50] width 14 height 11
click at [283, 51] on input "g" at bounding box center [283, 49] width 4 height 4
click at [252, 51] on label "d" at bounding box center [252, 50] width 14 height 11
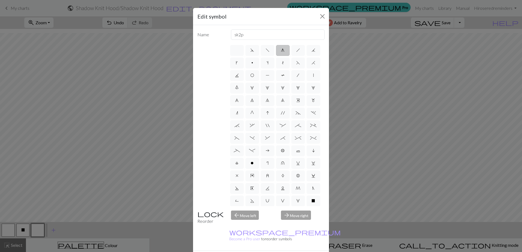
click at [252, 51] on input "d" at bounding box center [252, 49] width 4 height 4
click at [238, 63] on span "k" at bounding box center [237, 63] width 2 height 4
click at [239, 63] on input "k" at bounding box center [238, 62] width 4 height 4
click at [312, 65] on span "H" at bounding box center [314, 63] width 4 height 4
click at [312, 63] on input "H" at bounding box center [314, 62] width 4 height 4
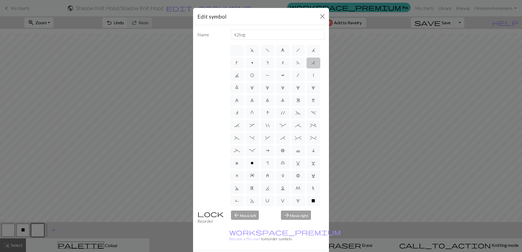
click at [291, 69] on label "F" at bounding box center [298, 63] width 14 height 11
click at [296, 63] on input "F" at bounding box center [298, 62] width 4 height 4
click at [239, 75] on span "J" at bounding box center [237, 75] width 4 height 4
click at [239, 75] on input "J" at bounding box center [237, 74] width 4 height 4
click at [254, 76] on span "O" at bounding box center [252, 75] width 4 height 4
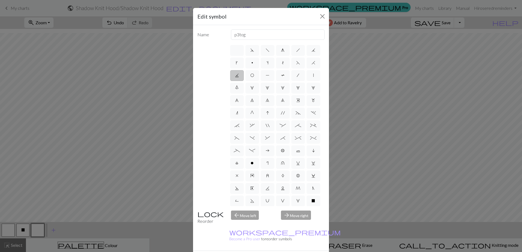
click at [254, 76] on input "O" at bounding box center [252, 74] width 4 height 4
click at [274, 76] on label "P" at bounding box center [268, 75] width 14 height 11
click at [269, 76] on input "P" at bounding box center [268, 74] width 4 height 4
click at [259, 86] on label "1" at bounding box center [252, 88] width 14 height 11
click at [254, 86] on input "1" at bounding box center [252, 87] width 4 height 4
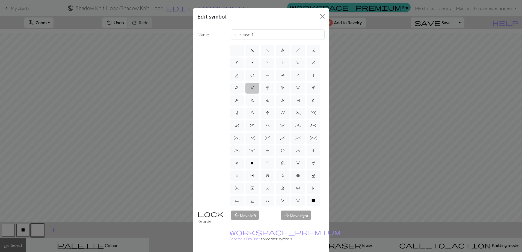
click at [239, 88] on span "0" at bounding box center [237, 88] width 4 height 4
click at [239, 88] on input "0" at bounding box center [237, 87] width 4 height 4
click at [307, 81] on label "|" at bounding box center [314, 75] width 14 height 11
click at [313, 76] on input "|" at bounding box center [315, 74] width 4 height 4
click at [291, 81] on label "/" at bounding box center [298, 75] width 14 height 11
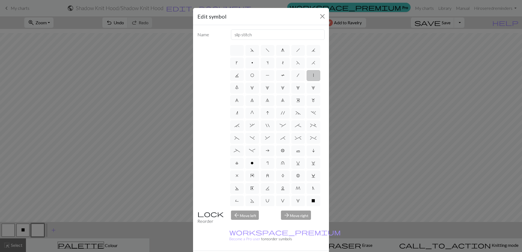
click at [297, 76] on input "/" at bounding box center [299, 74] width 4 height 4
click at [276, 81] on label "T" at bounding box center [283, 75] width 14 height 11
click at [281, 76] on input "T" at bounding box center [283, 74] width 4 height 4
click at [307, 81] on label "|" at bounding box center [314, 75] width 14 height 11
click at [313, 76] on input "|" at bounding box center [315, 74] width 4 height 4
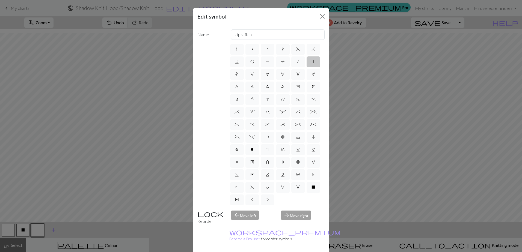
scroll to position [51, 0]
click at [261, 200] on label ">" at bounding box center [268, 200] width 14 height 11
click at [266, 210] on input ">" at bounding box center [268, 212] width 4 height 4
click at [259, 195] on label "<" at bounding box center [252, 200] width 14 height 11
click at [254, 210] on input "<" at bounding box center [253, 212] width 4 height 4
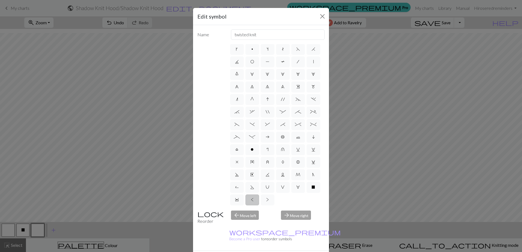
click at [244, 195] on label "Y" at bounding box center [237, 200] width 14 height 11
click at [239, 210] on input "Y" at bounding box center [237, 212] width 4 height 4
click at [307, 186] on label "X" at bounding box center [314, 187] width 14 height 11
click at [312, 198] on input "X" at bounding box center [314, 200] width 4 height 4
click at [291, 187] on label "W" at bounding box center [298, 187] width 14 height 11
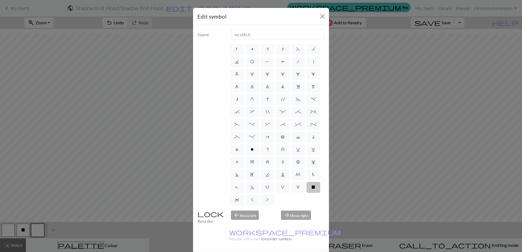
click at [296, 198] on input "W" at bounding box center [298, 200] width 4 height 4
click at [276, 186] on label "V" at bounding box center [283, 187] width 14 height 11
click at [281, 198] on input "V" at bounding box center [283, 200] width 4 height 4
click at [291, 174] on label "M" at bounding box center [298, 175] width 14 height 11
click at [296, 185] on input "M" at bounding box center [298, 187] width 4 height 4
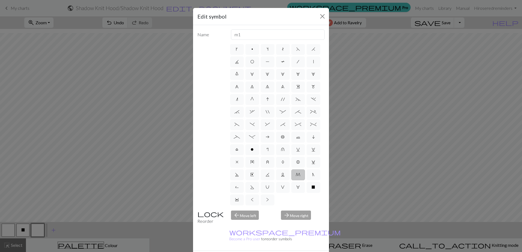
click at [307, 173] on label "N" at bounding box center [314, 175] width 14 height 11
click at [312, 185] on input "N" at bounding box center [314, 187] width 4 height 4
click at [244, 182] on label "R" at bounding box center [237, 187] width 14 height 11
click at [239, 198] on input "R" at bounding box center [237, 200] width 4 height 4
click at [259, 182] on label "S" at bounding box center [252, 187] width 14 height 11
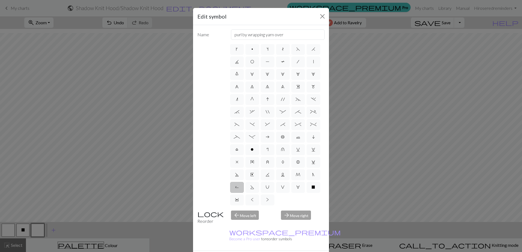
click at [254, 198] on input "S" at bounding box center [252, 200] width 4 height 4
click at [274, 182] on label "U" at bounding box center [268, 187] width 14 height 11
click at [269, 198] on input "U" at bounding box center [268, 200] width 4 height 4
click at [285, 173] on span "L" at bounding box center [283, 175] width 4 height 4
click at [285, 185] on input "L" at bounding box center [283, 187] width 4 height 4
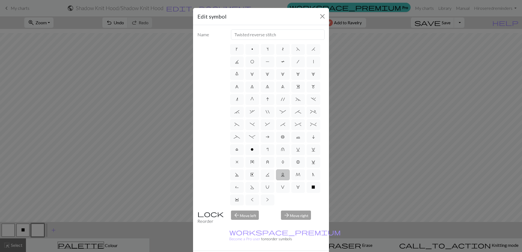
click at [274, 170] on label "K" at bounding box center [268, 175] width 14 height 11
click at [269, 185] on input "K" at bounding box center [268, 187] width 4 height 4
click at [259, 170] on label "E" at bounding box center [252, 175] width 14 height 11
click at [254, 185] on input "E" at bounding box center [252, 187] width 4 height 4
click at [244, 170] on label "D" at bounding box center [237, 175] width 14 height 11
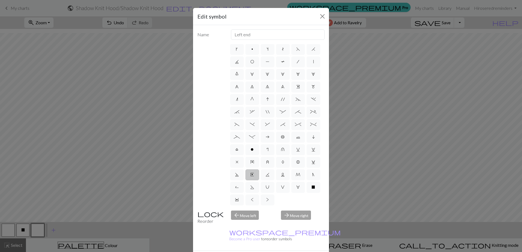
click at [239, 185] on input "D" at bounding box center [237, 187] width 4 height 4
click at [307, 164] on label "C" at bounding box center [314, 162] width 14 height 11
click at [312, 173] on input "C" at bounding box center [314, 175] width 4 height 4
click at [231, 157] on label "x" at bounding box center [237, 162] width 14 height 11
click at [236, 173] on input "x" at bounding box center [238, 175] width 4 height 4
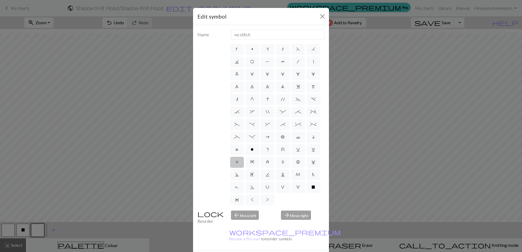
click at [251, 160] on span "y" at bounding box center [252, 162] width 4 height 4
click at [251, 173] on input "y" at bounding box center [252, 175] width 4 height 4
click at [266, 160] on span "z" at bounding box center [267, 162] width 3 height 4
click at [266, 173] on input "z" at bounding box center [268, 175] width 4 height 4
click at [282, 160] on span "A" at bounding box center [283, 162] width 3 height 4
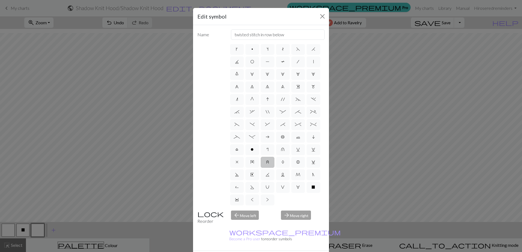
click at [282, 173] on input "A" at bounding box center [284, 175] width 4 height 4
click at [296, 160] on span "B" at bounding box center [298, 162] width 4 height 4
click at [296, 173] on input "B" at bounding box center [298, 175] width 4 height 4
click at [307, 144] on label "w" at bounding box center [314, 149] width 14 height 11
click at [312, 160] on input "w" at bounding box center [314, 162] width 4 height 4
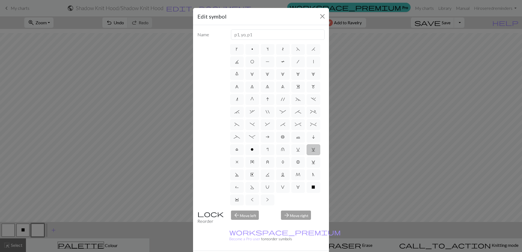
click at [291, 144] on label "v" at bounding box center [298, 149] width 14 height 11
click at [296, 160] on input "v" at bounding box center [298, 162] width 4 height 4
click at [281, 147] on span "u" at bounding box center [283, 149] width 4 height 4
click at [281, 160] on input "u" at bounding box center [283, 162] width 4 height 4
click at [261, 144] on label "r" at bounding box center [268, 149] width 14 height 11
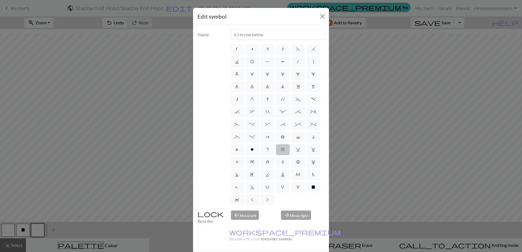
click at [266, 160] on input "r" at bounding box center [268, 162] width 4 height 4
click at [245, 144] on label "o" at bounding box center [252, 149] width 14 height 11
click at [251, 160] on input "o" at bounding box center [253, 162] width 4 height 4
click at [261, 132] on label "a" at bounding box center [268, 137] width 14 height 11
click at [266, 147] on input "a" at bounding box center [268, 149] width 4 height 4
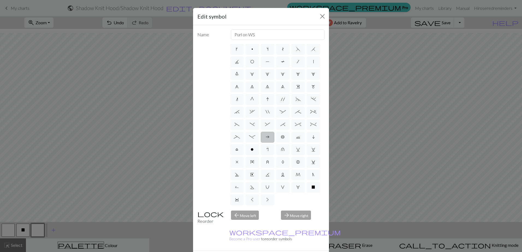
click at [276, 132] on label "b" at bounding box center [283, 137] width 14 height 11
click at [281, 147] on input "b" at bounding box center [283, 149] width 4 height 4
click at [291, 132] on label "c" at bounding box center [298, 137] width 14 height 11
click at [296, 147] on input "c" at bounding box center [298, 149] width 4 height 4
click at [312, 135] on span "i" at bounding box center [313, 137] width 3 height 4
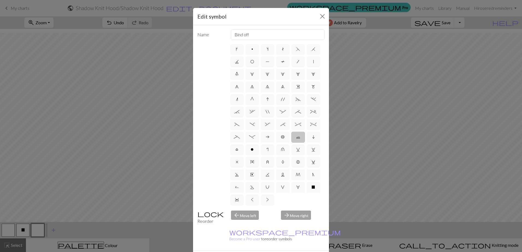
click at [312, 147] on input "i" at bounding box center [314, 149] width 4 height 4
click at [244, 144] on label "l" at bounding box center [237, 149] width 14 height 11
click at [239, 160] on input "l" at bounding box center [237, 162] width 4 height 4
click at [255, 135] on span "-" at bounding box center [252, 137] width 6 height 4
click at [253, 147] on input "-" at bounding box center [251, 149] width 4 height 4
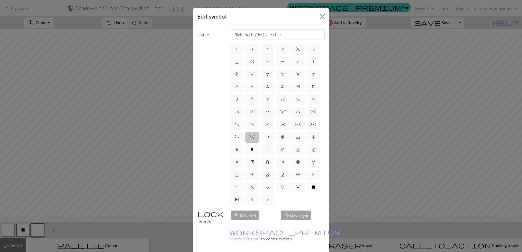
click at [240, 135] on span "_" at bounding box center [237, 137] width 6 height 4
click at [237, 147] on input "_" at bounding box center [236, 149] width 4 height 4
click at [307, 119] on label "%" at bounding box center [314, 124] width 14 height 11
click at [310, 135] on input "%" at bounding box center [312, 137] width 4 height 4
click at [291, 119] on label "^" at bounding box center [298, 124] width 14 height 11
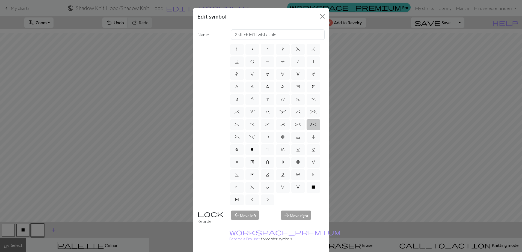
click at [295, 135] on input "^" at bounding box center [297, 137] width 4 height 4
click at [280, 122] on span "*" at bounding box center [282, 124] width 5 height 4
click at [280, 135] on input "*" at bounding box center [282, 137] width 4 height 4
click at [295, 110] on span ";" at bounding box center [298, 112] width 6 height 4
click at [295, 122] on input ";" at bounding box center [297, 124] width 4 height 4
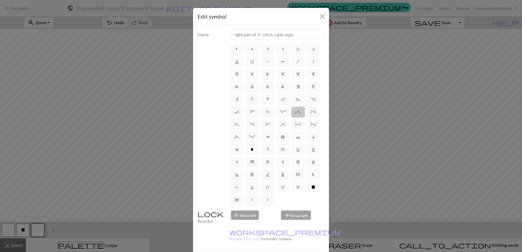
click at [310, 110] on span "+" at bounding box center [313, 112] width 6 height 4
click at [310, 122] on input "+" at bounding box center [312, 124] width 4 height 4
click at [239, 122] on span "(" at bounding box center [237, 124] width 5 height 4
click at [238, 135] on input "(" at bounding box center [237, 137] width 4 height 4
click at [255, 122] on span ")" at bounding box center [252, 124] width 5 height 4
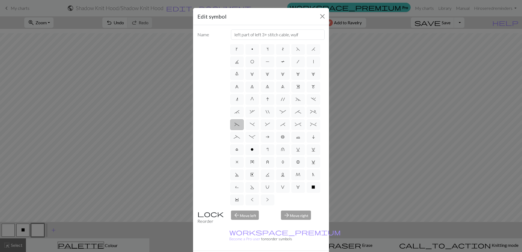
click at [253, 135] on input ")" at bounding box center [252, 137] width 4 height 4
click at [279, 94] on label "'" at bounding box center [283, 99] width 14 height 11
click at [281, 110] on input "'" at bounding box center [283, 112] width 4 height 4
click at [266, 97] on span "I" at bounding box center [267, 99] width 3 height 4
click at [266, 110] on input "I" at bounding box center [268, 112] width 4 height 4
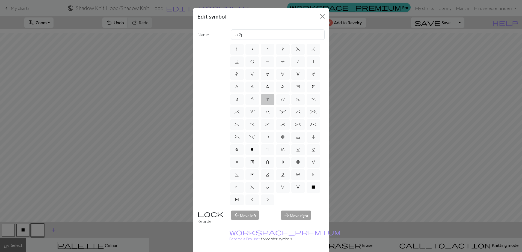
click at [250, 97] on span "G" at bounding box center [252, 99] width 4 height 4
click at [250, 110] on input "G" at bounding box center [252, 112] width 4 height 4
click at [236, 97] on span "n" at bounding box center [237, 99] width 2 height 4
click at [236, 110] on input "n" at bounding box center [238, 112] width 4 height 4
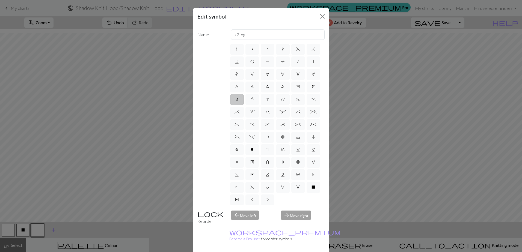
click at [312, 89] on span "m" at bounding box center [314, 87] width 4 height 4
click at [312, 97] on input "m" at bounding box center [314, 99] width 4 height 4
click at [296, 89] on span "e" at bounding box center [298, 87] width 4 height 4
click at [296, 97] on input "e" at bounding box center [298, 99] width 4 height 4
click at [276, 90] on label "9" at bounding box center [283, 87] width 14 height 11
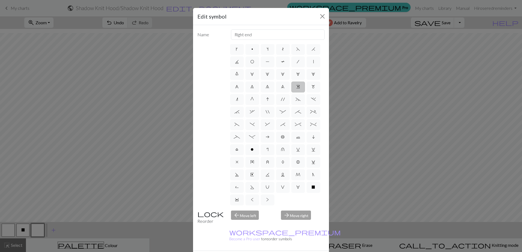
click at [281, 97] on input "9" at bounding box center [283, 99] width 4 height 4
click at [261, 90] on label "8" at bounding box center [268, 87] width 14 height 11
click at [266, 97] on input "8" at bounding box center [268, 99] width 4 height 4
click at [250, 89] on span "7" at bounding box center [252, 87] width 4 height 4
click at [250, 97] on input "7" at bounding box center [252, 99] width 4 height 4
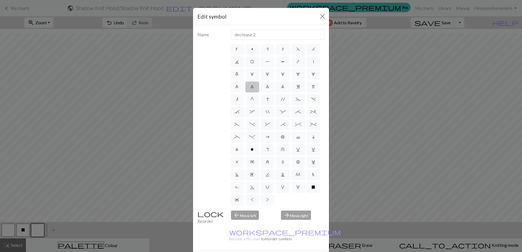
click at [307, 92] on label "m" at bounding box center [314, 87] width 14 height 11
click at [312, 97] on input "m" at bounding box center [314, 99] width 4 height 4
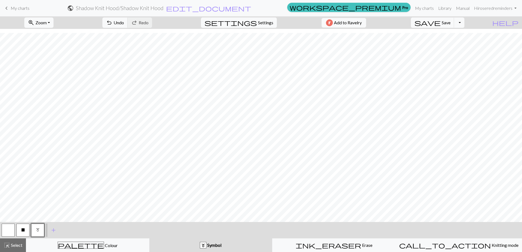
click at [71, 244] on div "palette Colour Colour" at bounding box center [87, 245] width 116 height 7
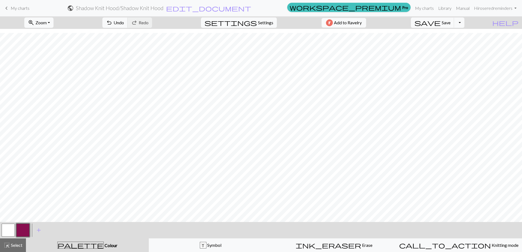
click at [24, 231] on button "button" at bounding box center [22, 230] width 13 height 13
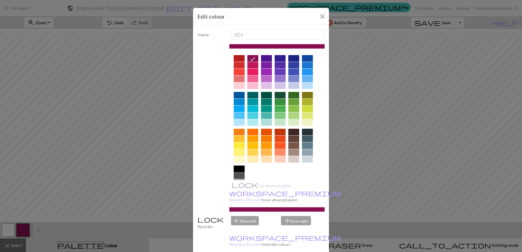
click at [240, 168] on div at bounding box center [239, 169] width 11 height 7
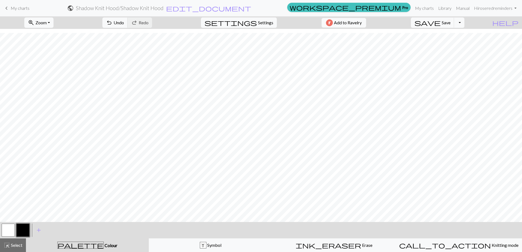
click at [359, 244] on div "ink_eraser Erase Erase" at bounding box center [334, 245] width 116 height 7
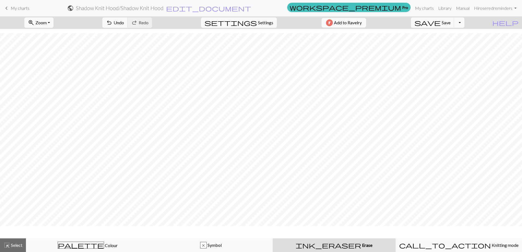
scroll to position [1457, 0]
click at [8, 245] on span "highlight_alt" at bounding box center [7, 246] width 7 height 8
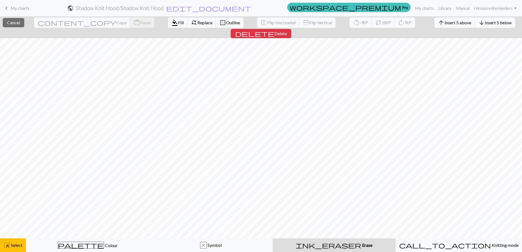
click at [351, 245] on div "ink_eraser Erase Erase" at bounding box center [334, 245] width 116 height 7
click at [226, 22] on span "Outline" at bounding box center [233, 22] width 14 height 5
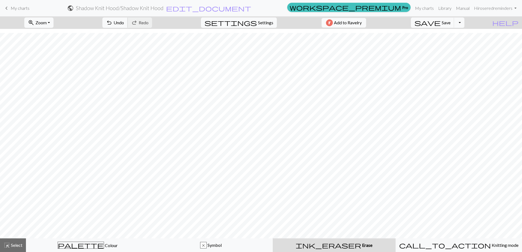
click at [124, 23] on span "Undo" at bounding box center [119, 22] width 10 height 5
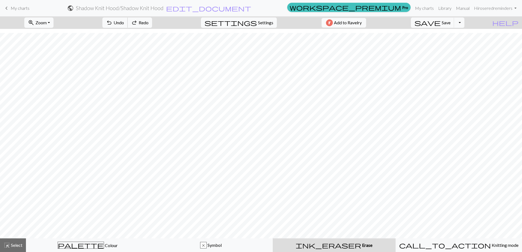
click at [124, 23] on span "Undo" at bounding box center [119, 22] width 10 height 5
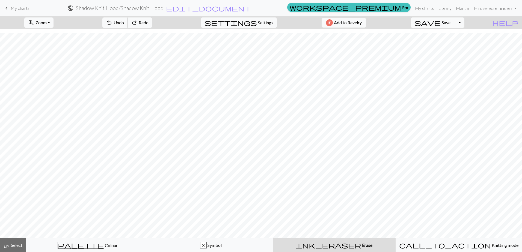
click at [124, 23] on span "Undo" at bounding box center [119, 22] width 10 height 5
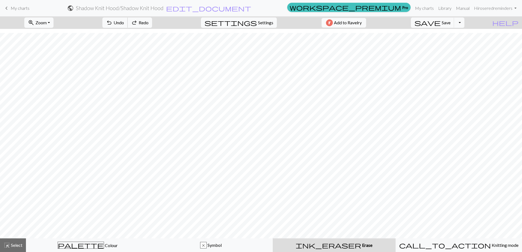
click at [124, 23] on span "Undo" at bounding box center [119, 22] width 10 height 5
click at [146, 23] on div "undo Undo Undo redo Redo Redo" at bounding box center [127, 22] width 58 height 13
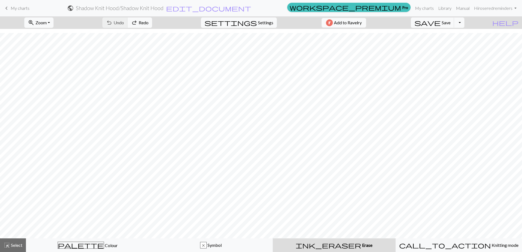
click at [146, 23] on div "undo Undo Undo redo Redo Redo" at bounding box center [127, 22] width 58 height 13
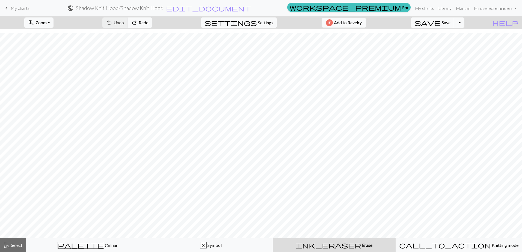
drag, startPoint x: 146, startPoint y: 23, endPoint x: 140, endPoint y: 23, distance: 5.3
click at [140, 23] on div "undo Undo Undo redo Redo Redo" at bounding box center [127, 22] width 58 height 13
click at [262, 23] on span "Settings" at bounding box center [265, 22] width 15 height 7
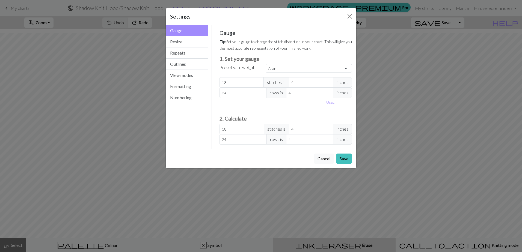
click at [326, 161] on button "Cancel" at bounding box center [324, 159] width 20 height 10
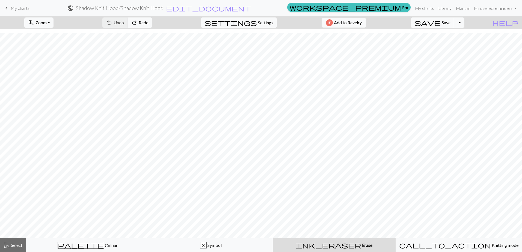
click at [16, 244] on span "Select" at bounding box center [16, 245] width 12 height 5
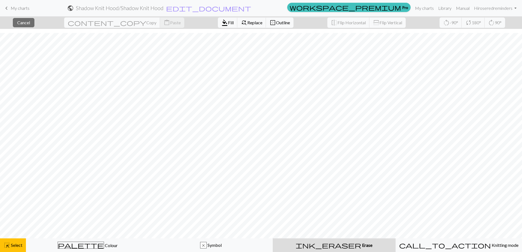
click at [34, 26] on button "close Cancel" at bounding box center [24, 22] width 22 height 9
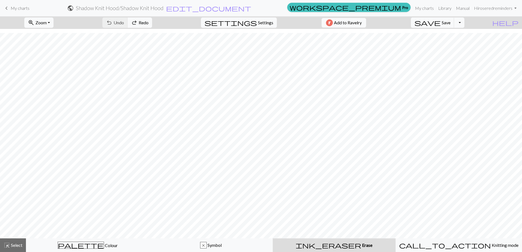
click at [251, 7] on span "edit_document" at bounding box center [208, 8] width 85 height 8
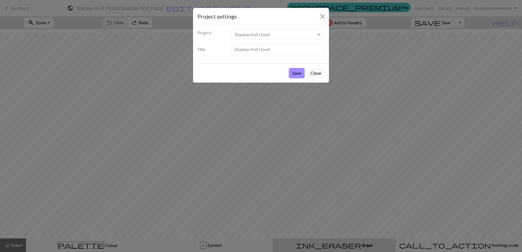
click at [312, 74] on button "Close" at bounding box center [316, 73] width 18 height 10
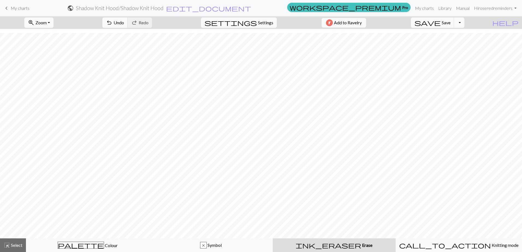
click at [445, 247] on span "call_to_action" at bounding box center [445, 246] width 92 height 8
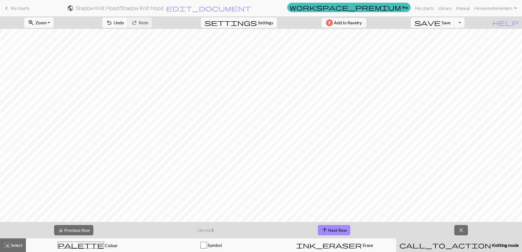
click at [461, 230] on span "close" at bounding box center [461, 231] width 7 height 8
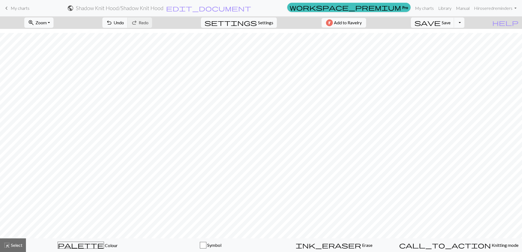
click at [361, 243] on span "Erase" at bounding box center [366, 245] width 11 height 5
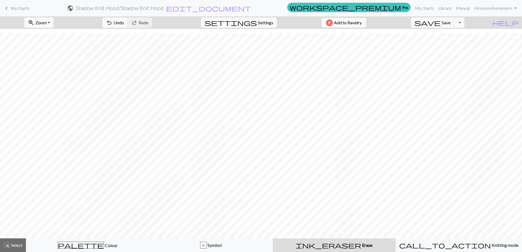
click at [13, 245] on span "Select" at bounding box center [16, 245] width 12 height 5
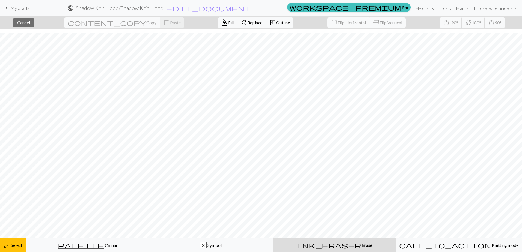
click at [247, 22] on span "Replace" at bounding box center [254, 22] width 15 height 5
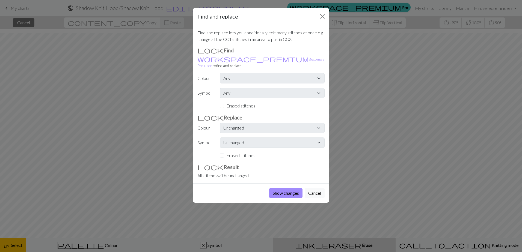
click at [275, 188] on button "Show changes" at bounding box center [285, 193] width 33 height 10
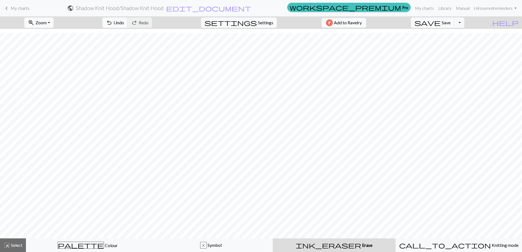
click at [47, 25] on span "Zoom" at bounding box center [40, 22] width 11 height 5
click at [464, 25] on button "Toggle Dropdown" at bounding box center [459, 22] width 10 height 10
click at [12, 244] on span "Select" at bounding box center [16, 245] width 12 height 5
click at [94, 249] on div "palette Colour Colour" at bounding box center [87, 245] width 116 height 7
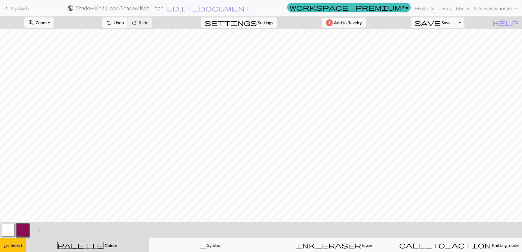
click at [22, 230] on button "button" at bounding box center [22, 230] width 13 height 13
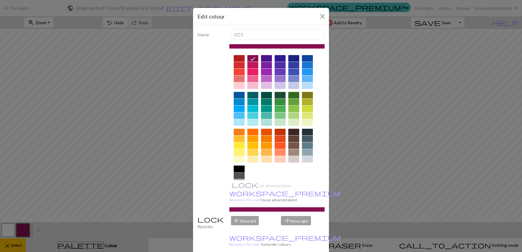
click at [237, 167] on div at bounding box center [239, 169] width 11 height 7
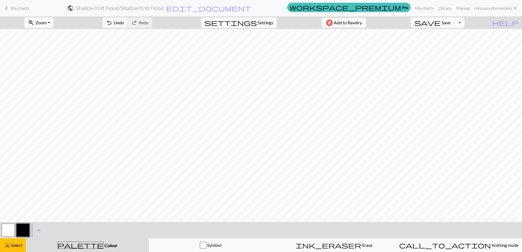
click at [11, 231] on button "button" at bounding box center [8, 230] width 13 height 13
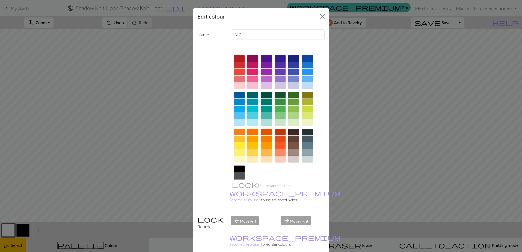
click at [306, 96] on div at bounding box center [307, 95] width 11 height 7
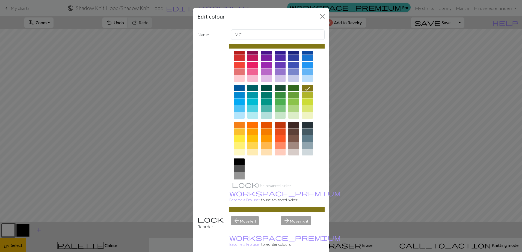
scroll to position [0, 0]
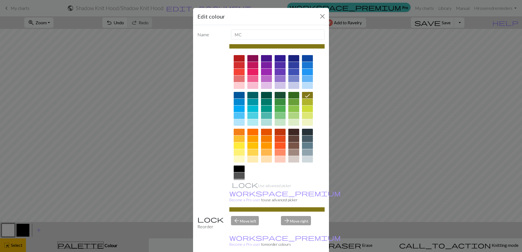
click at [276, 117] on div at bounding box center [280, 115] width 11 height 7
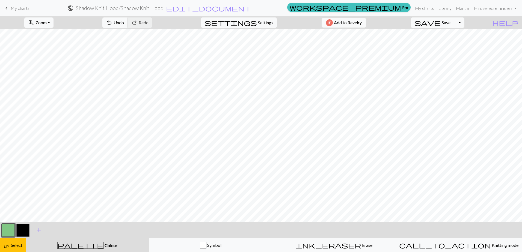
click at [5, 232] on button "button" at bounding box center [8, 230] width 13 height 13
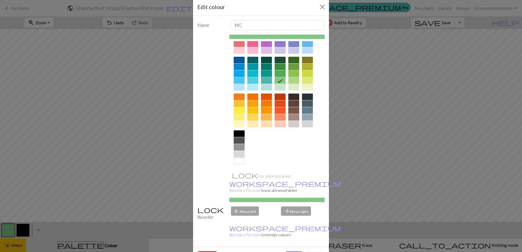
scroll to position [14, 0]
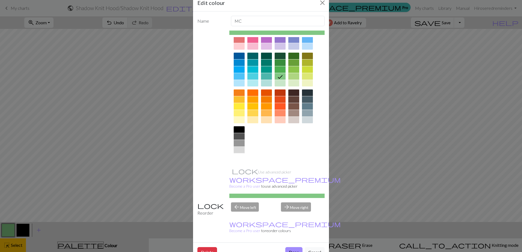
click at [241, 158] on div at bounding box center [239, 157] width 11 height 7
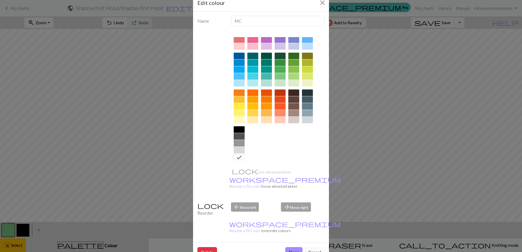
click at [288, 247] on button "Done" at bounding box center [293, 252] width 17 height 10
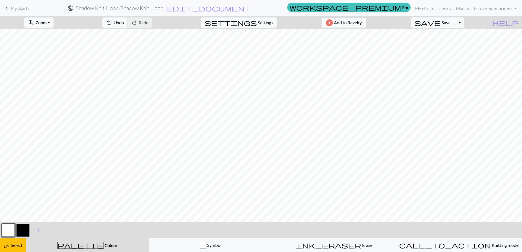
click at [187, 246] on div "Symbol" at bounding box center [210, 245] width 116 height 7
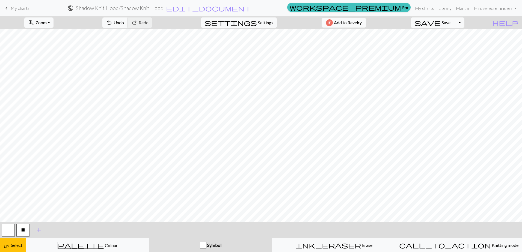
click at [22, 228] on button "X" at bounding box center [22, 230] width 13 height 13
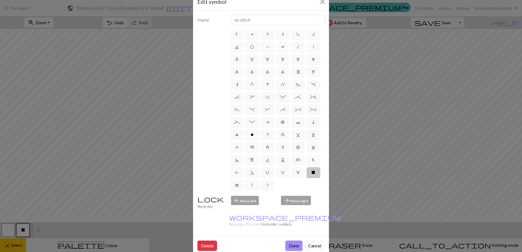
scroll to position [0, 0]
click at [235, 32] on label at bounding box center [237, 35] width 14 height 11
click at [237, 32] on input "radio" at bounding box center [239, 34] width 4 height 4
click at [259, 63] on label "O" at bounding box center [252, 60] width 14 height 11
click at [254, 61] on input "O" at bounding box center [252, 59] width 4 height 4
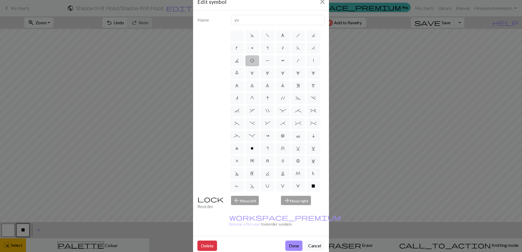
click at [207, 241] on button "Delete" at bounding box center [207, 246] width 20 height 10
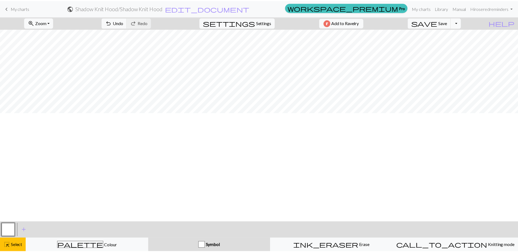
scroll to position [857, 0]
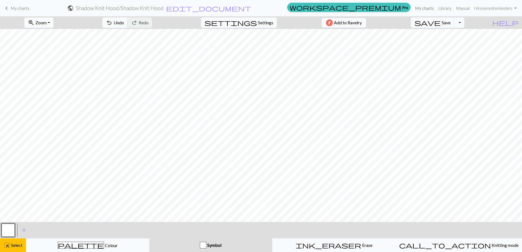
click at [419, 8] on link "My charts" at bounding box center [424, 8] width 23 height 11
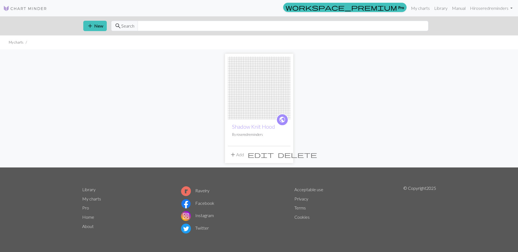
click at [285, 157] on span "delete" at bounding box center [297, 155] width 39 height 8
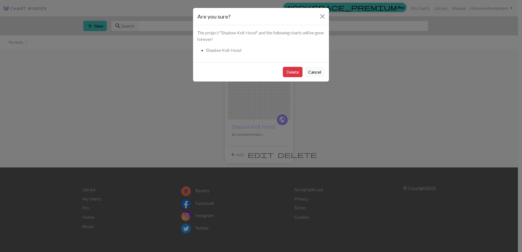
click at [291, 72] on button "Delete" at bounding box center [293, 72] width 20 height 10
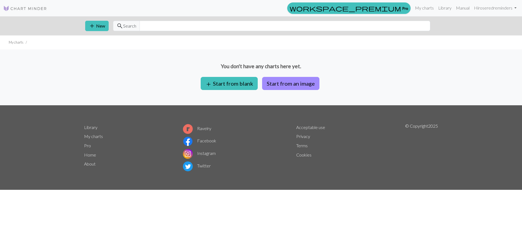
click at [97, 26] on button "add New" at bounding box center [96, 26] width 23 height 10
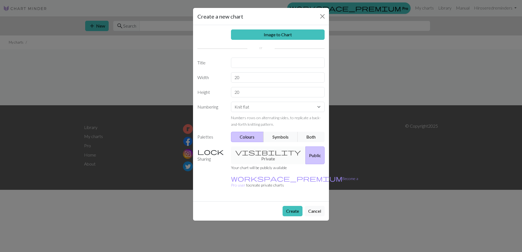
click at [303, 139] on button "Both" at bounding box center [311, 137] width 27 height 10
click at [266, 151] on div "visibility Private Public" at bounding box center [278, 156] width 100 height 18
click at [251, 66] on input "text" at bounding box center [278, 63] width 94 height 10
click at [310, 202] on div "Create Cancel" at bounding box center [261, 211] width 136 height 19
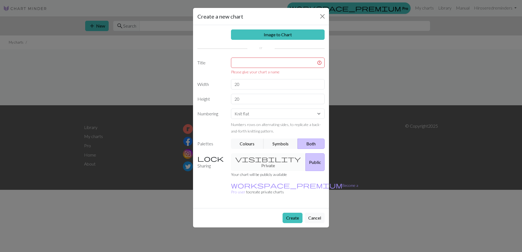
click at [310, 213] on button "Cancel" at bounding box center [315, 218] width 20 height 10
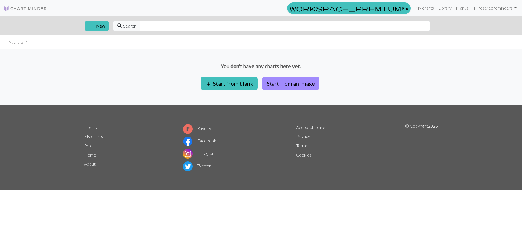
click at [33, 12] on link at bounding box center [25, 8] width 44 height 10
click at [32, 2] on nav "workspace_premium Pro My charts Library Manual Hi roseredreminders Account sett…" at bounding box center [261, 8] width 522 height 16
click at [32, 7] on img at bounding box center [25, 8] width 44 height 7
click at [446, 7] on link "Library" at bounding box center [445, 8] width 18 height 11
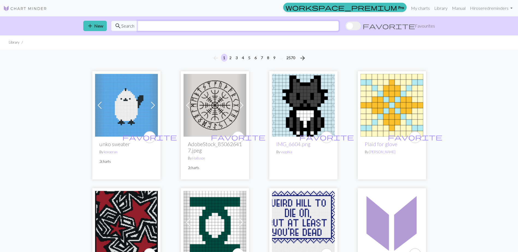
click at [218, 28] on input "text" at bounding box center [238, 26] width 201 height 10
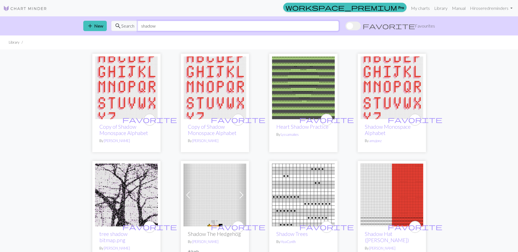
type input "shadow"
click at [287, 129] on link "Heart Shadow Practice" at bounding box center [302, 127] width 52 height 6
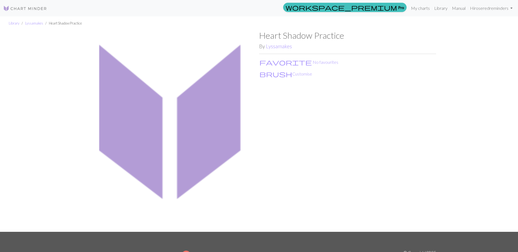
click at [235, 114] on img at bounding box center [170, 131] width 177 height 202
click at [271, 76] on button "brush Customise" at bounding box center [285, 73] width 53 height 7
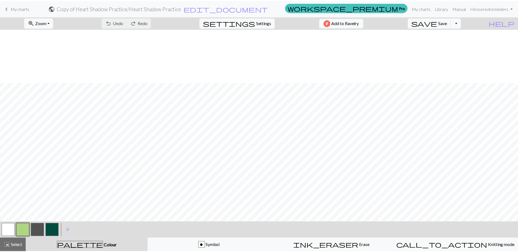
scroll to position [54, 0]
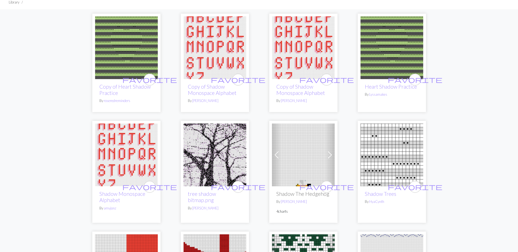
scroll to position [37, 0]
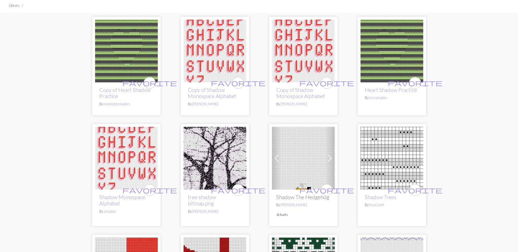
click at [389, 199] on link "Shadow Trees" at bounding box center [380, 197] width 31 height 6
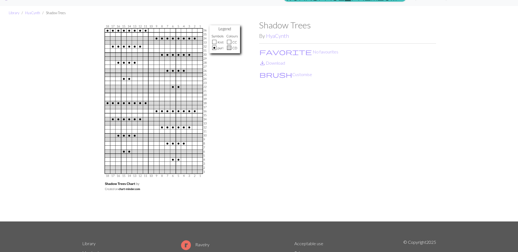
scroll to position [10, 0]
click at [12, 13] on link "Library" at bounding box center [14, 13] width 11 height 4
